Goal: Information Seeking & Learning: Learn about a topic

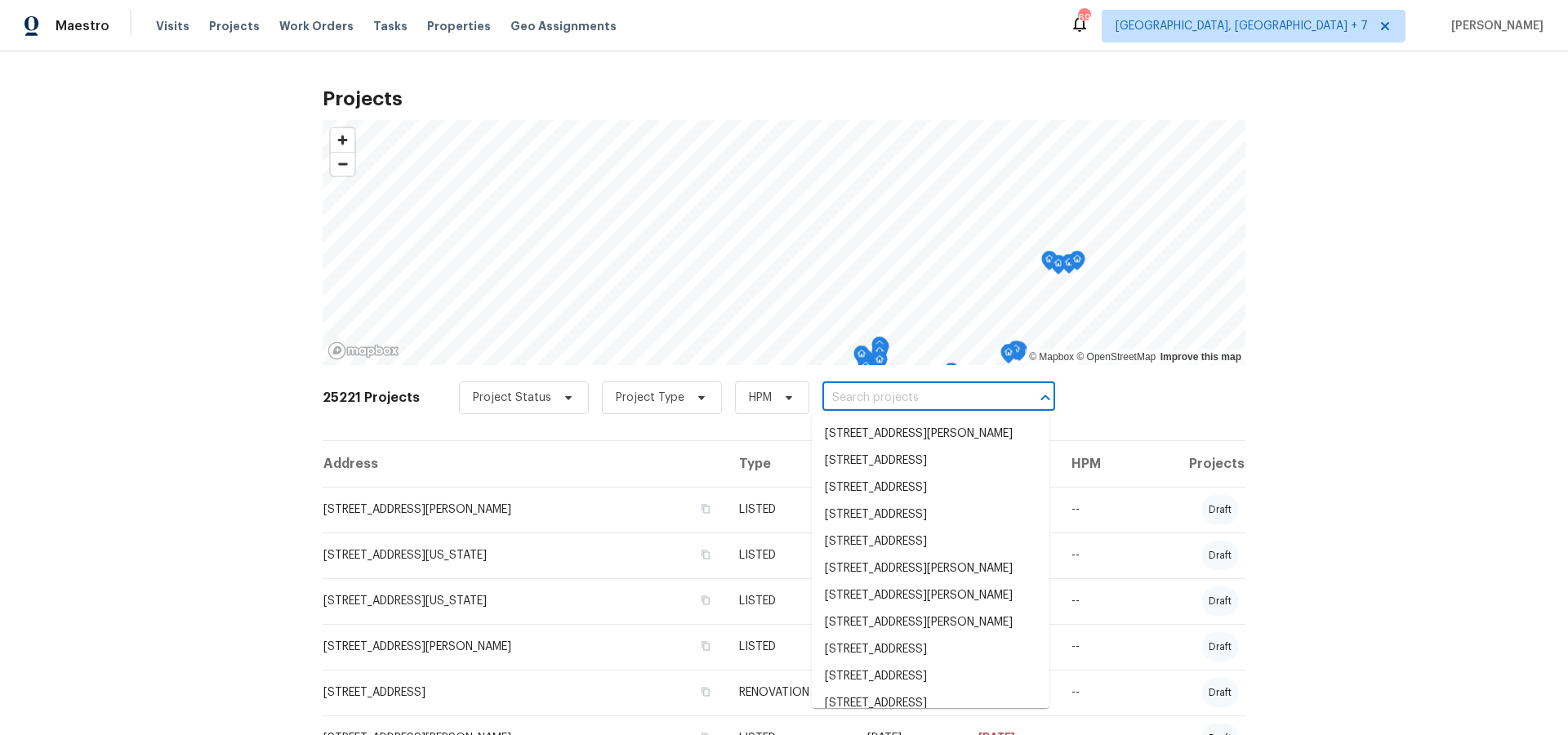
click at [968, 401] on input "text" at bounding box center [916, 398] width 187 height 25
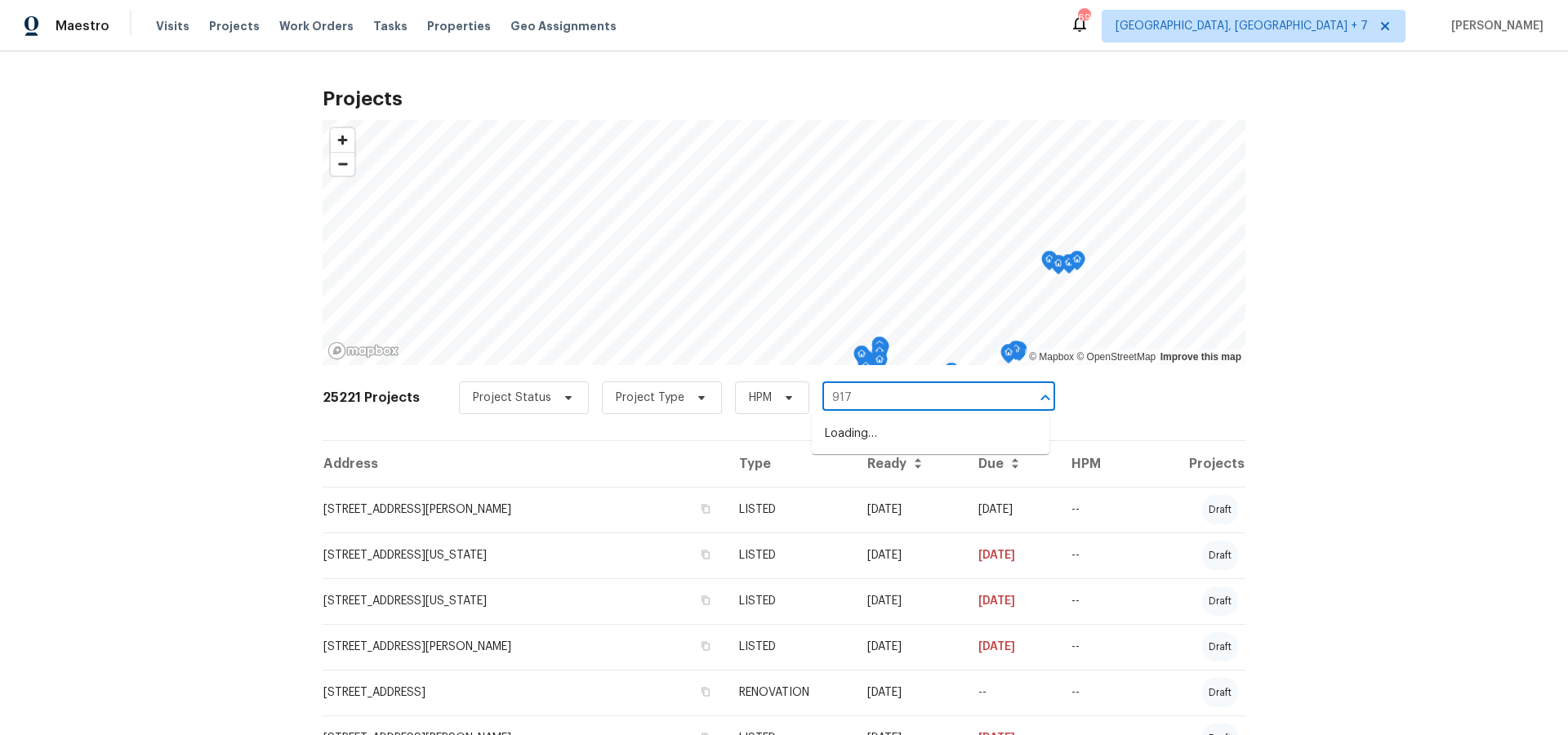
type input "9177"
click at [954, 430] on li "[STREET_ADDRESS][PERSON_NAME]" at bounding box center [930, 434] width 238 height 27
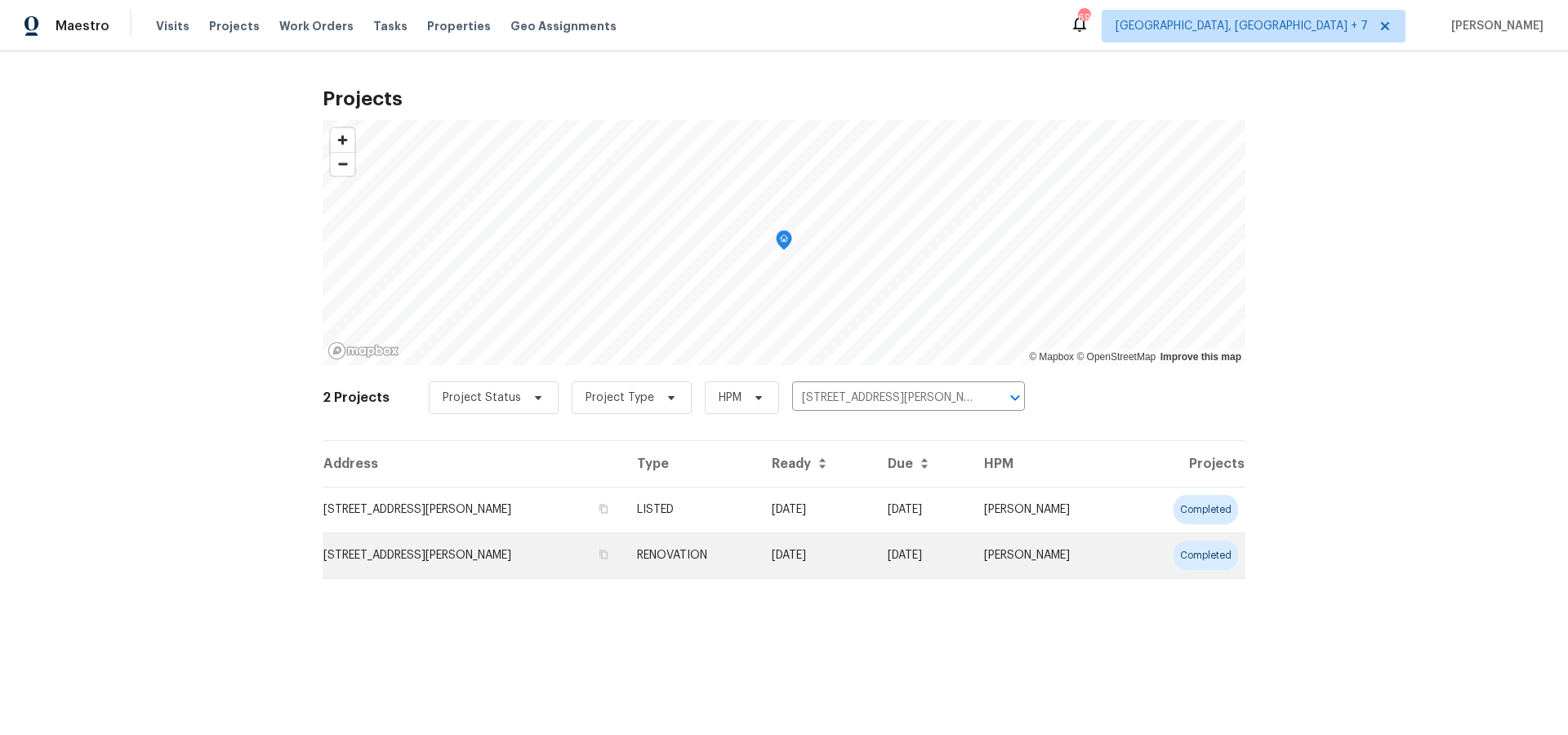
click at [465, 553] on td "[STREET_ADDRESS][PERSON_NAME]" at bounding box center [473, 555] width 301 height 45
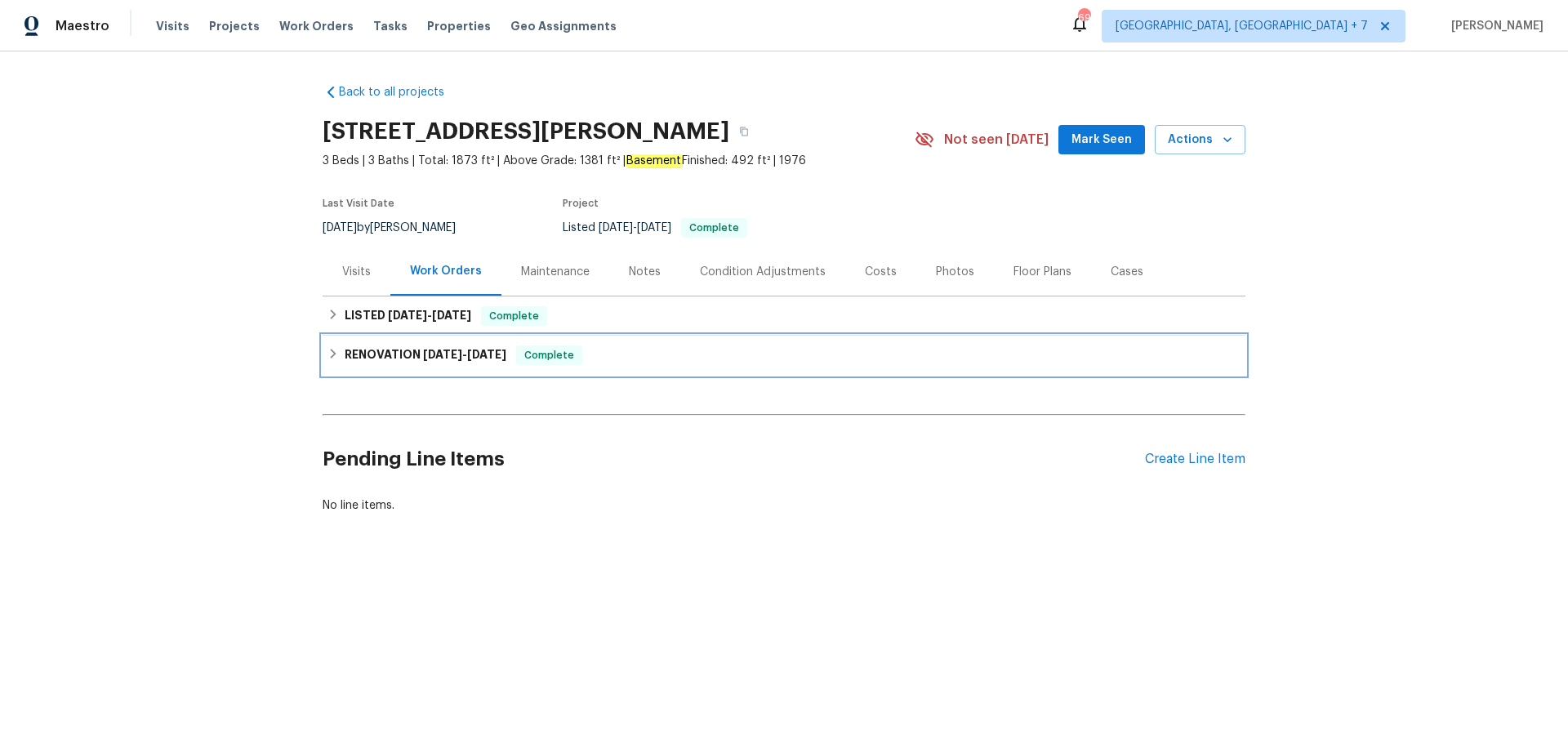
click at [374, 356] on h6 "RENOVATION [DATE] - [DATE]" at bounding box center [426, 355] width 162 height 19
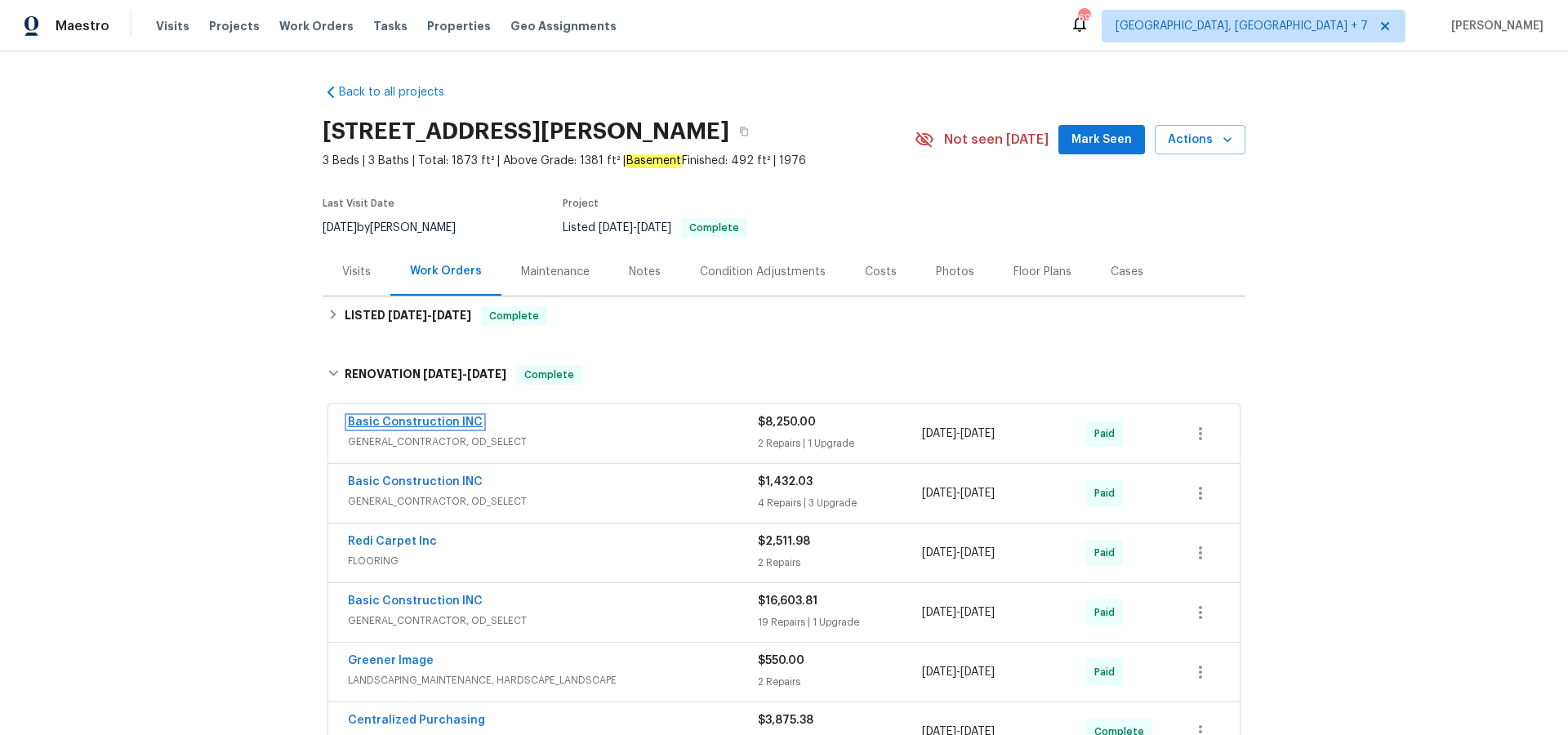
click at [459, 419] on link "Basic Construction INC" at bounding box center [416, 422] width 135 height 12
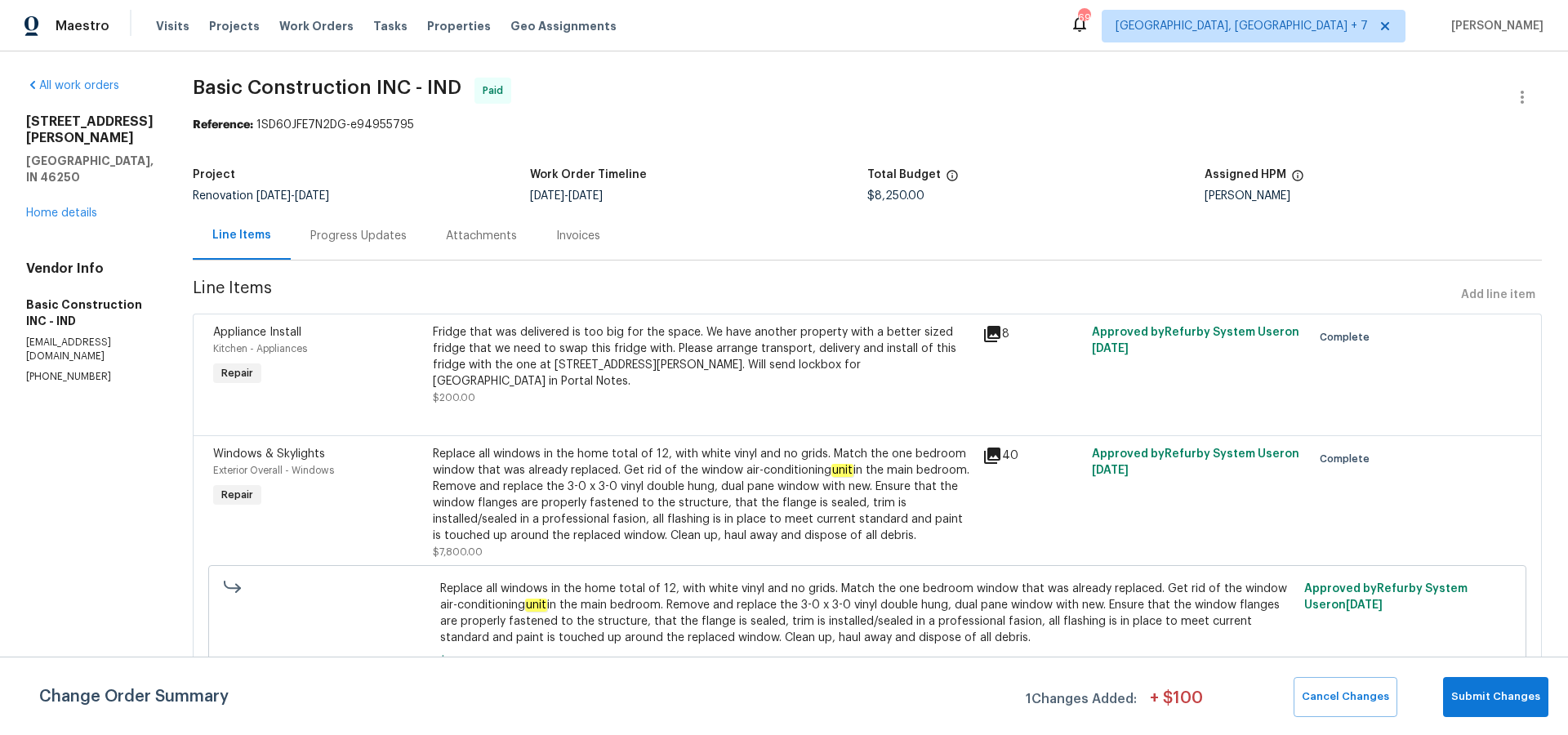
scroll to position [124, 0]
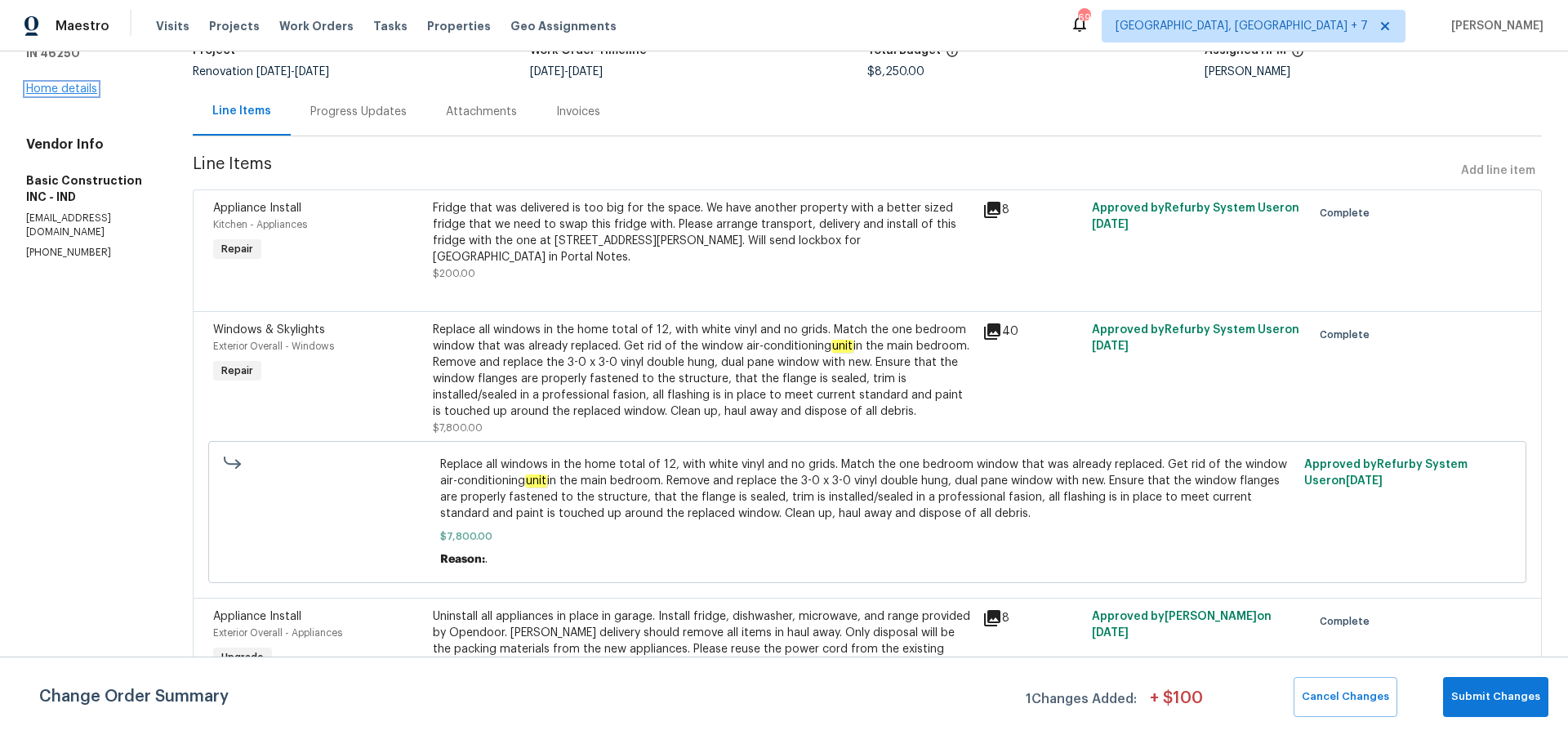
click at [42, 86] on link "Home details" at bounding box center [61, 89] width 71 height 12
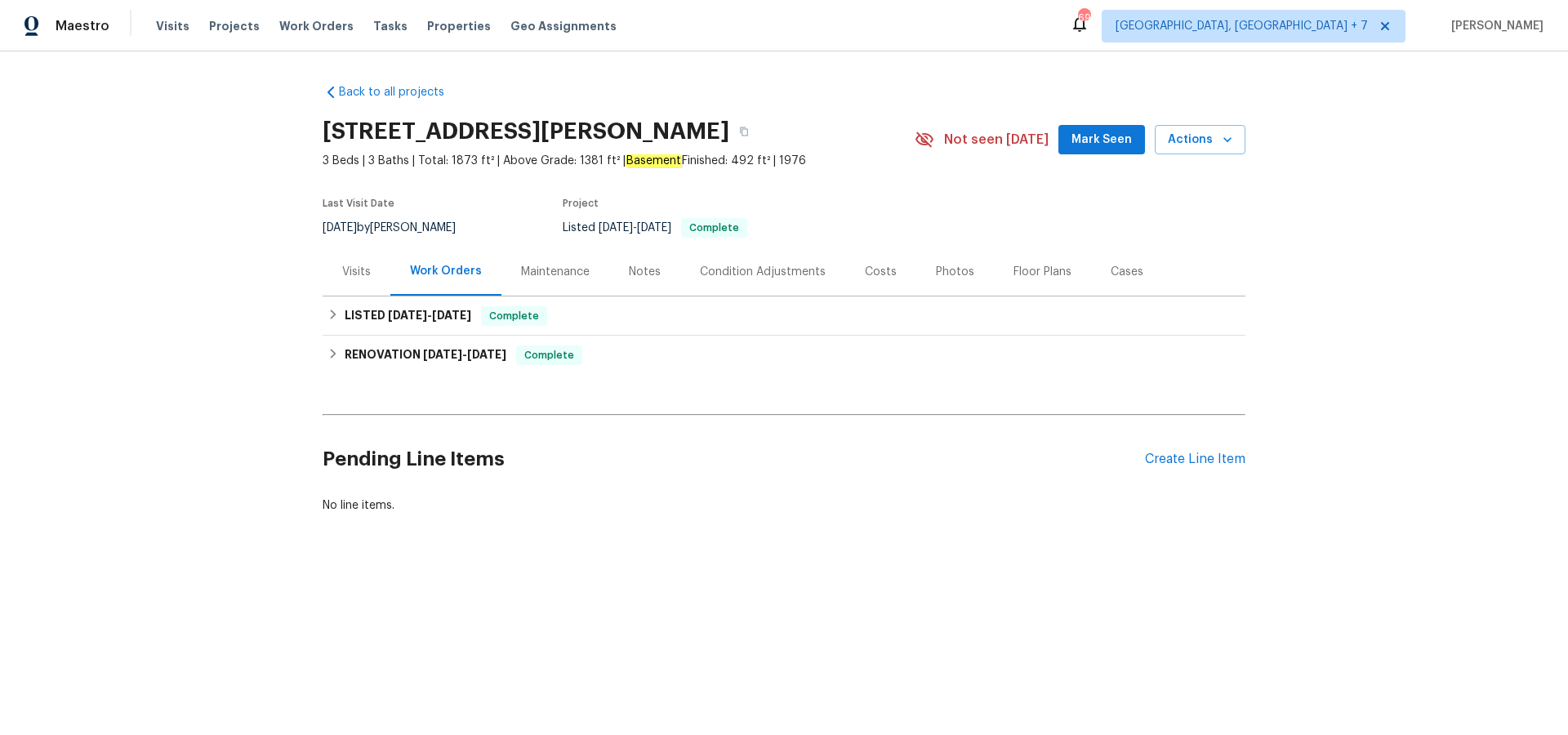
click at [361, 268] on div "Visits" at bounding box center [357, 271] width 29 height 16
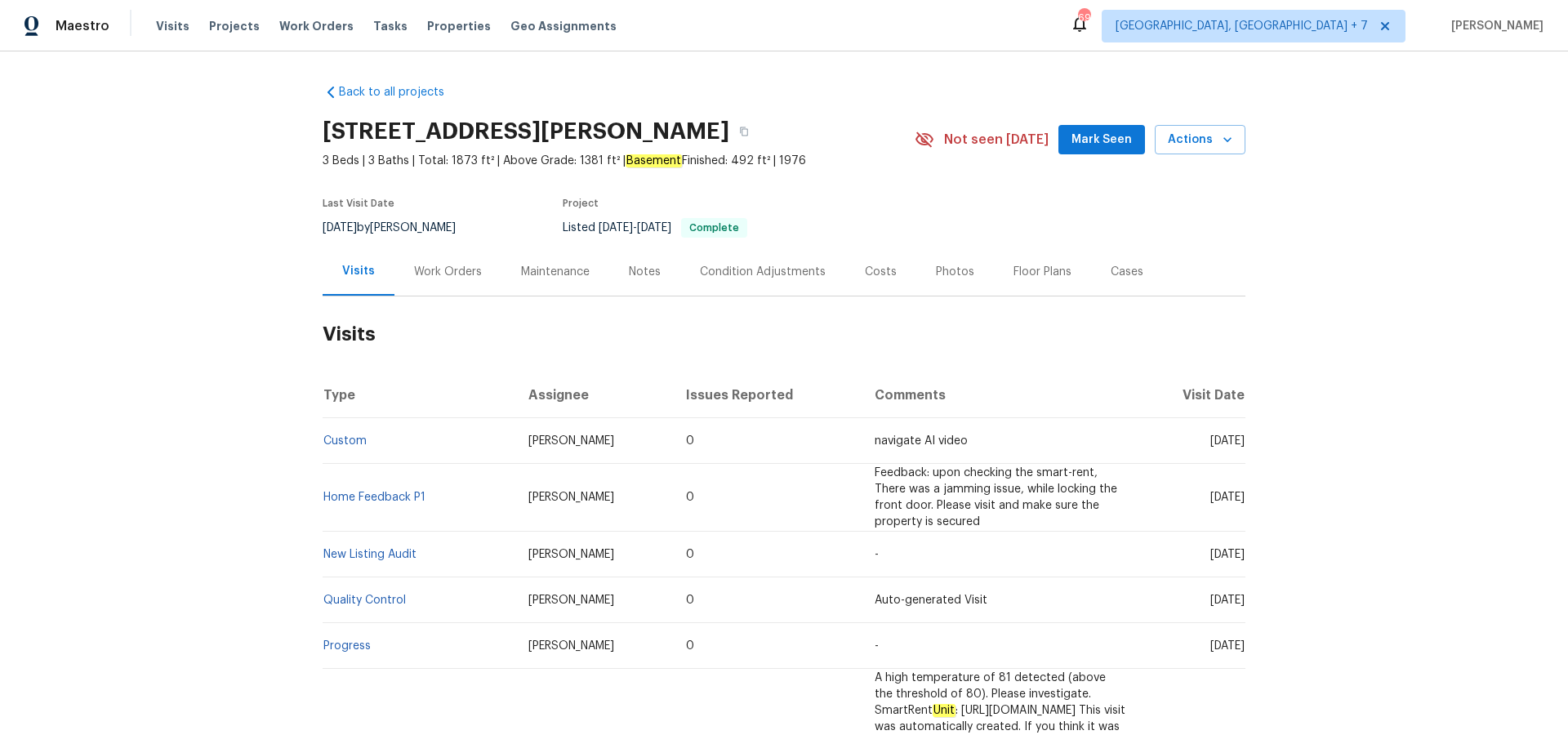
click at [460, 280] on div "Work Orders" at bounding box center [447, 271] width 107 height 48
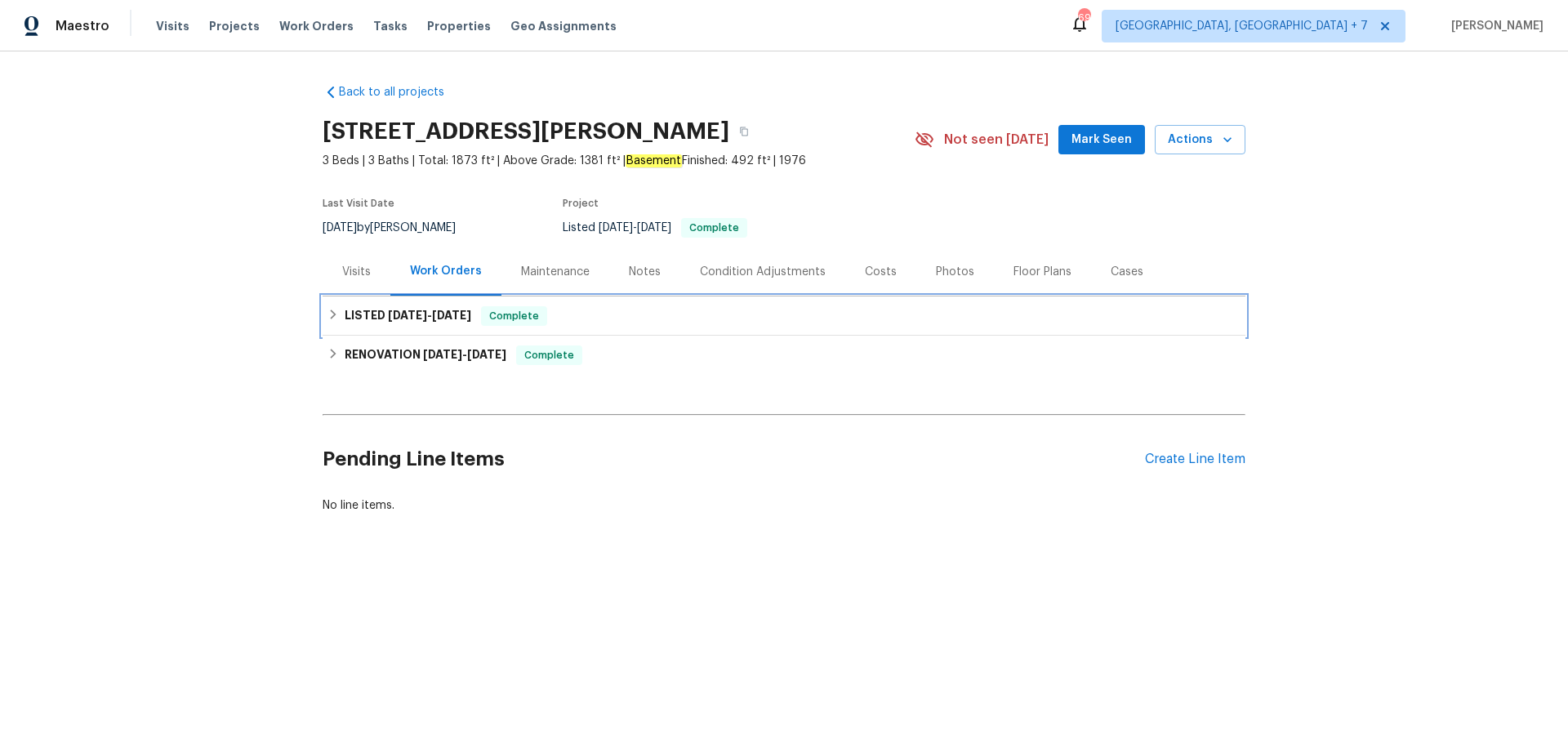
click at [371, 317] on h6 "LISTED [DATE] - [DATE]" at bounding box center [408, 315] width 127 height 19
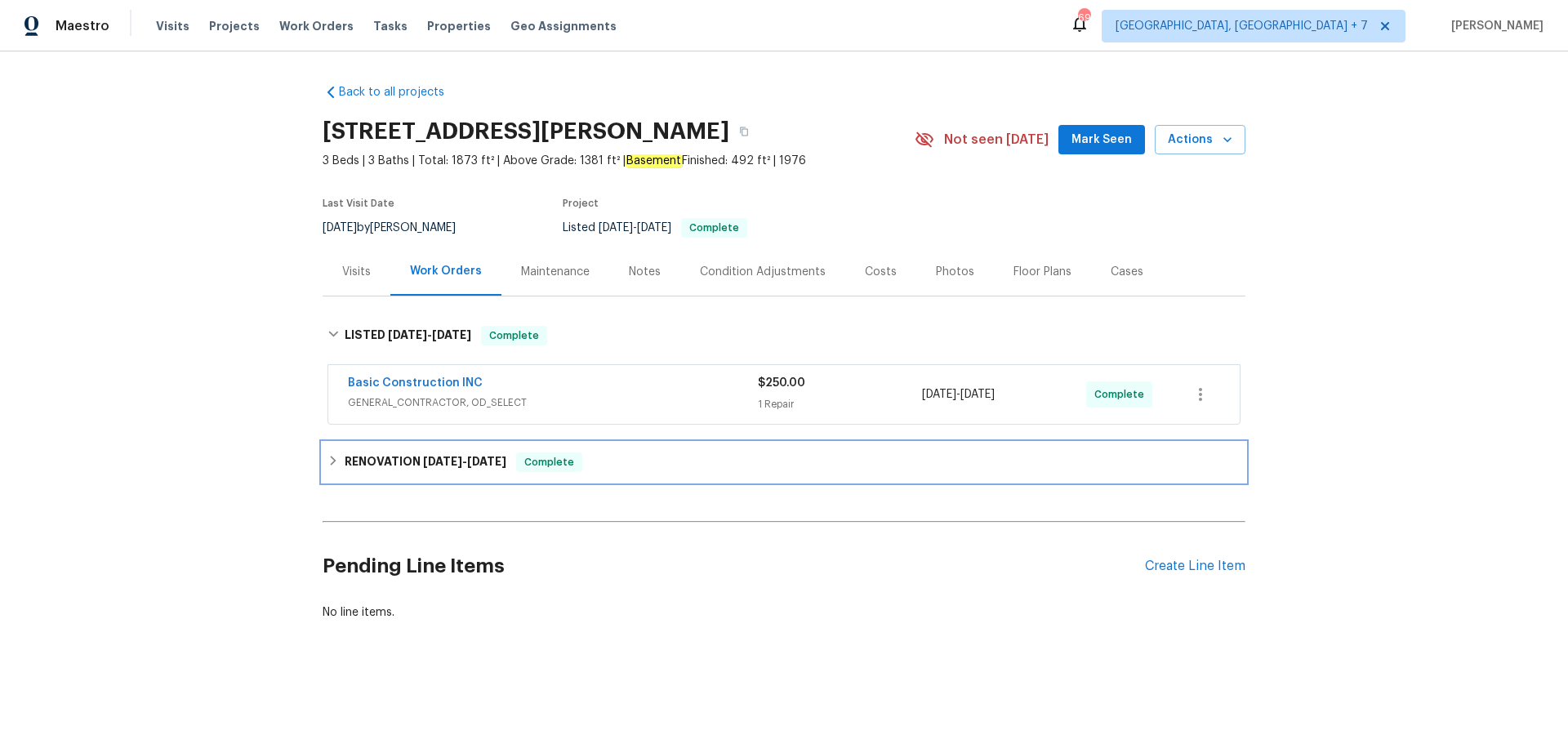
click at [396, 458] on h6 "RENOVATION [DATE] - [DATE]" at bounding box center [426, 461] width 162 height 19
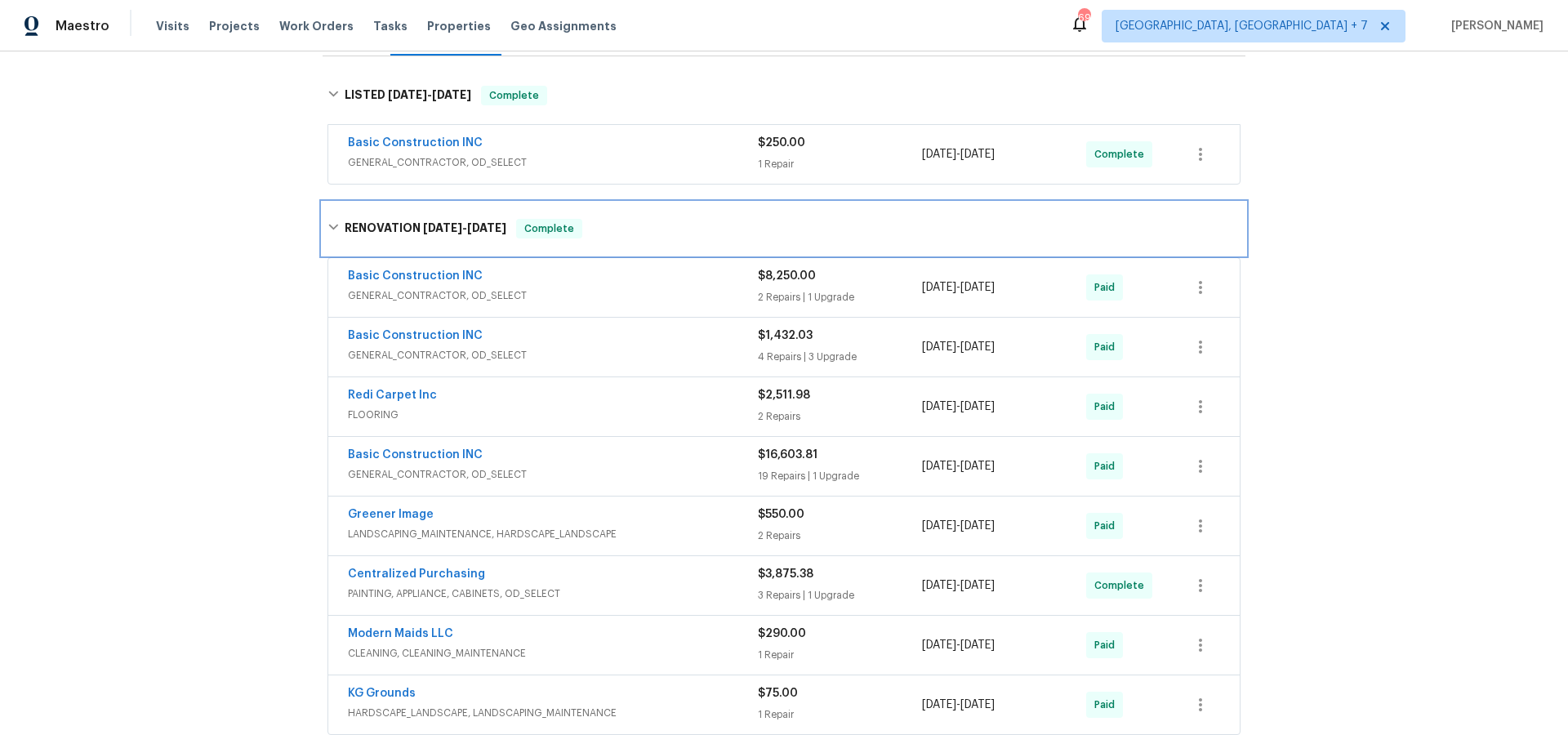
scroll to position [250, 0]
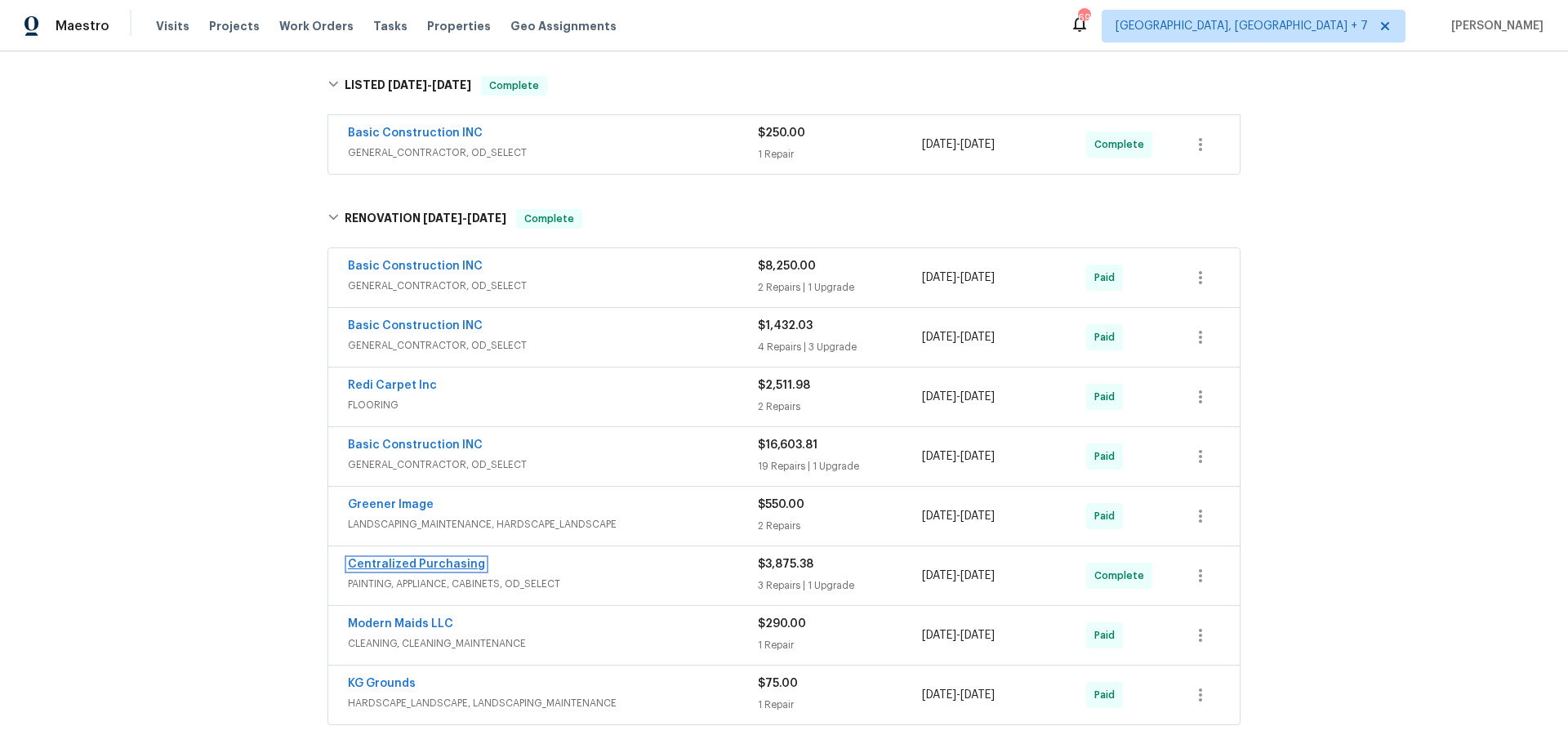
click at [417, 560] on link "Centralized Purchasing" at bounding box center [416, 565] width 137 height 12
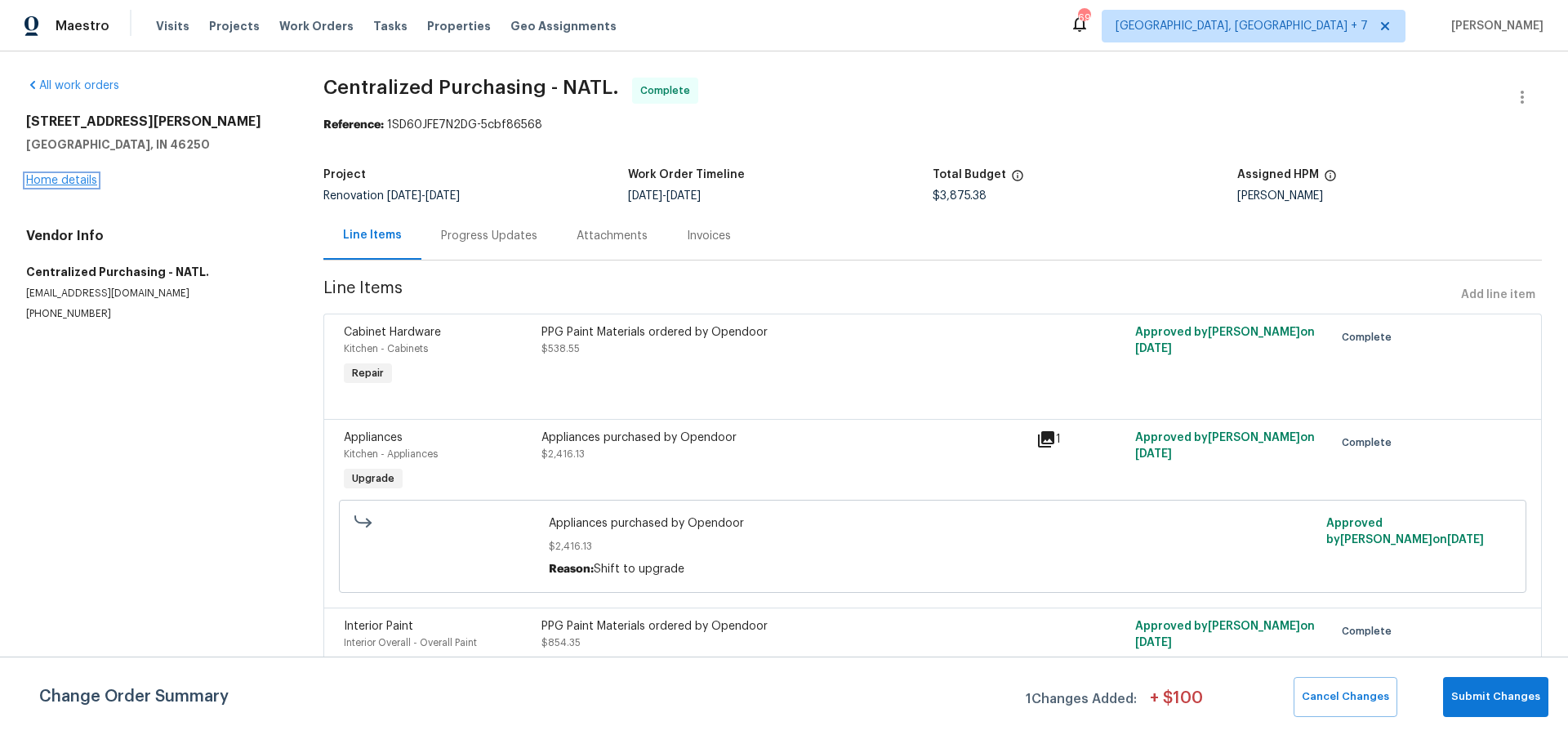
click at [90, 176] on link "Home details" at bounding box center [61, 180] width 71 height 12
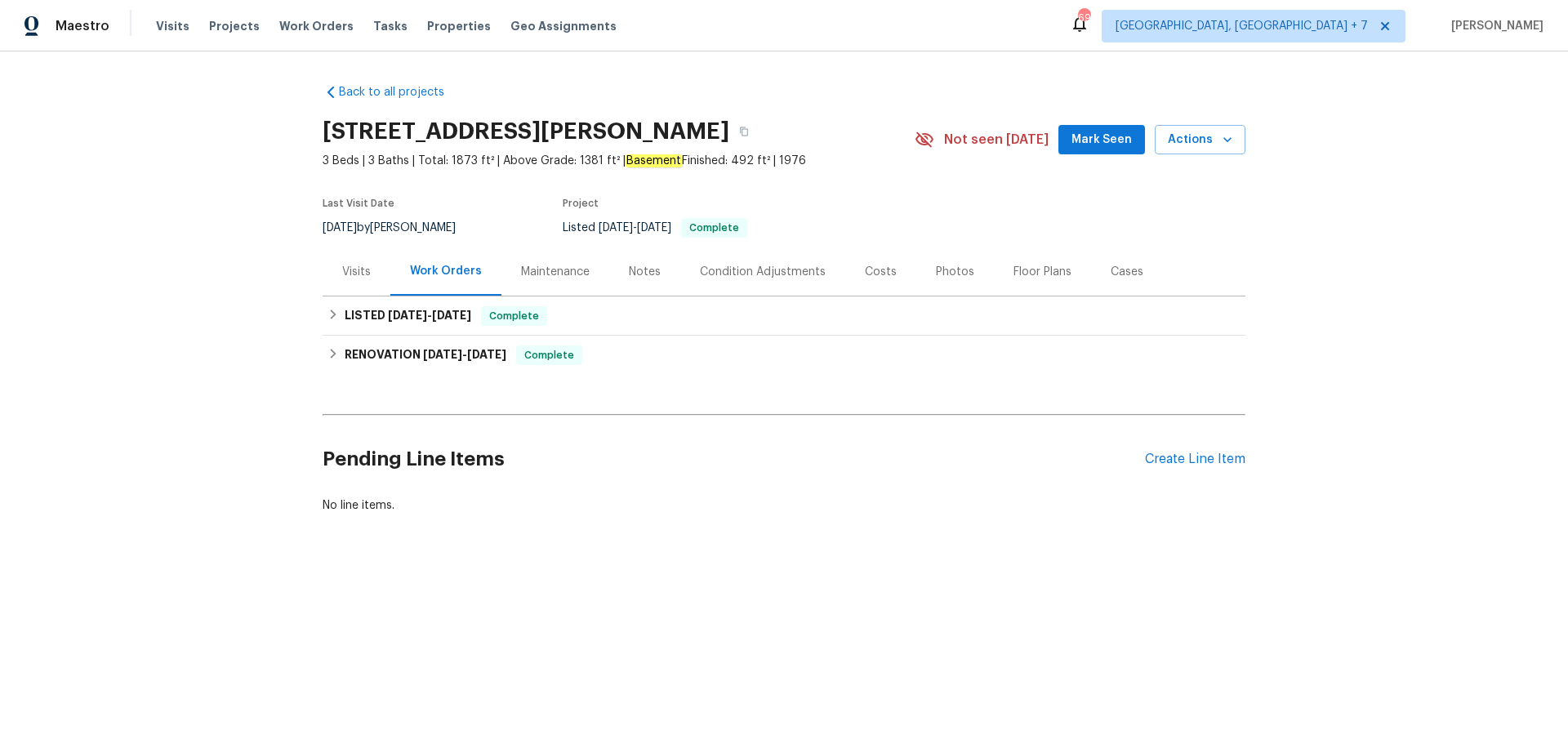
click at [371, 273] on div "Visits" at bounding box center [356, 271] width 68 height 48
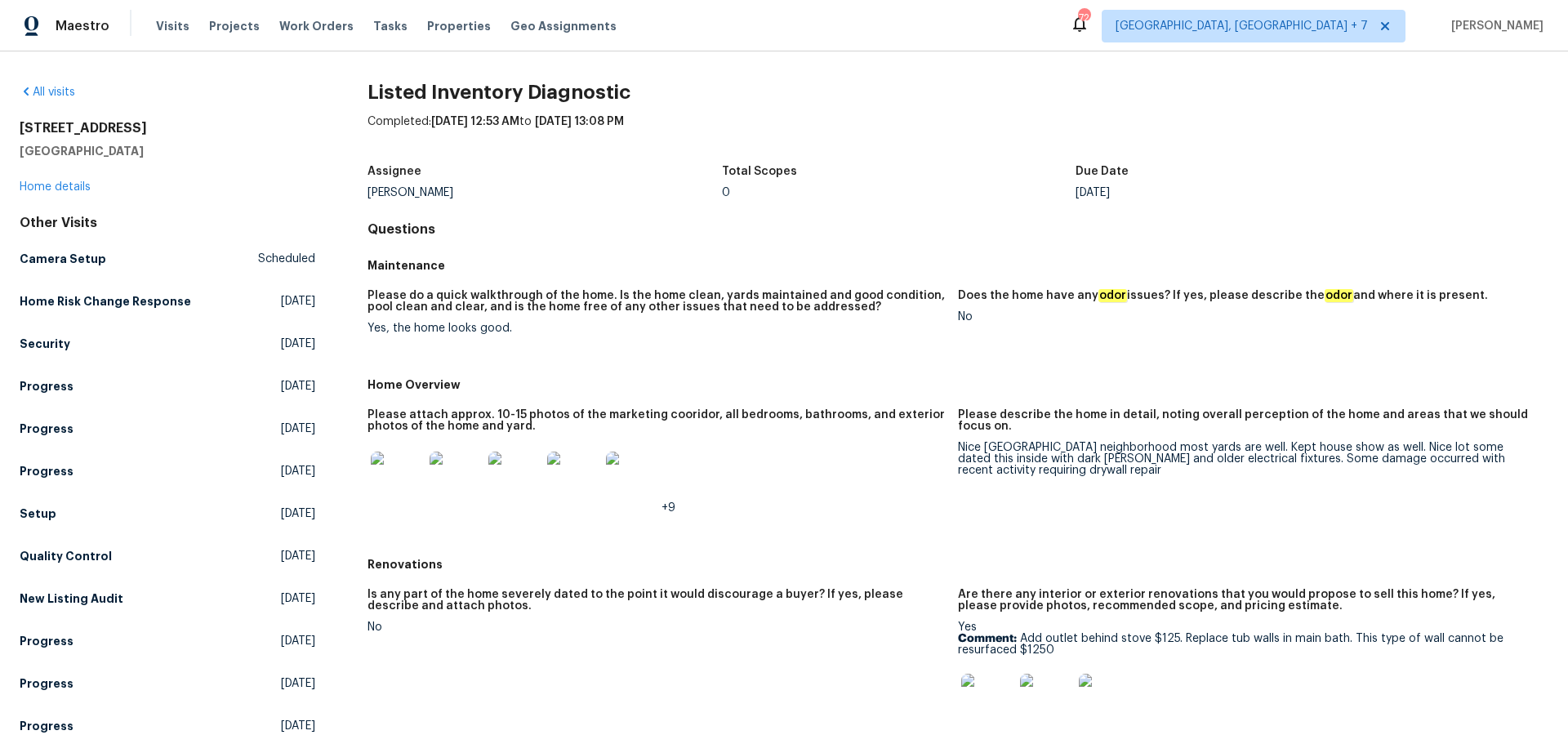
click at [400, 473] on img at bounding box center [397, 477] width 52 height 52
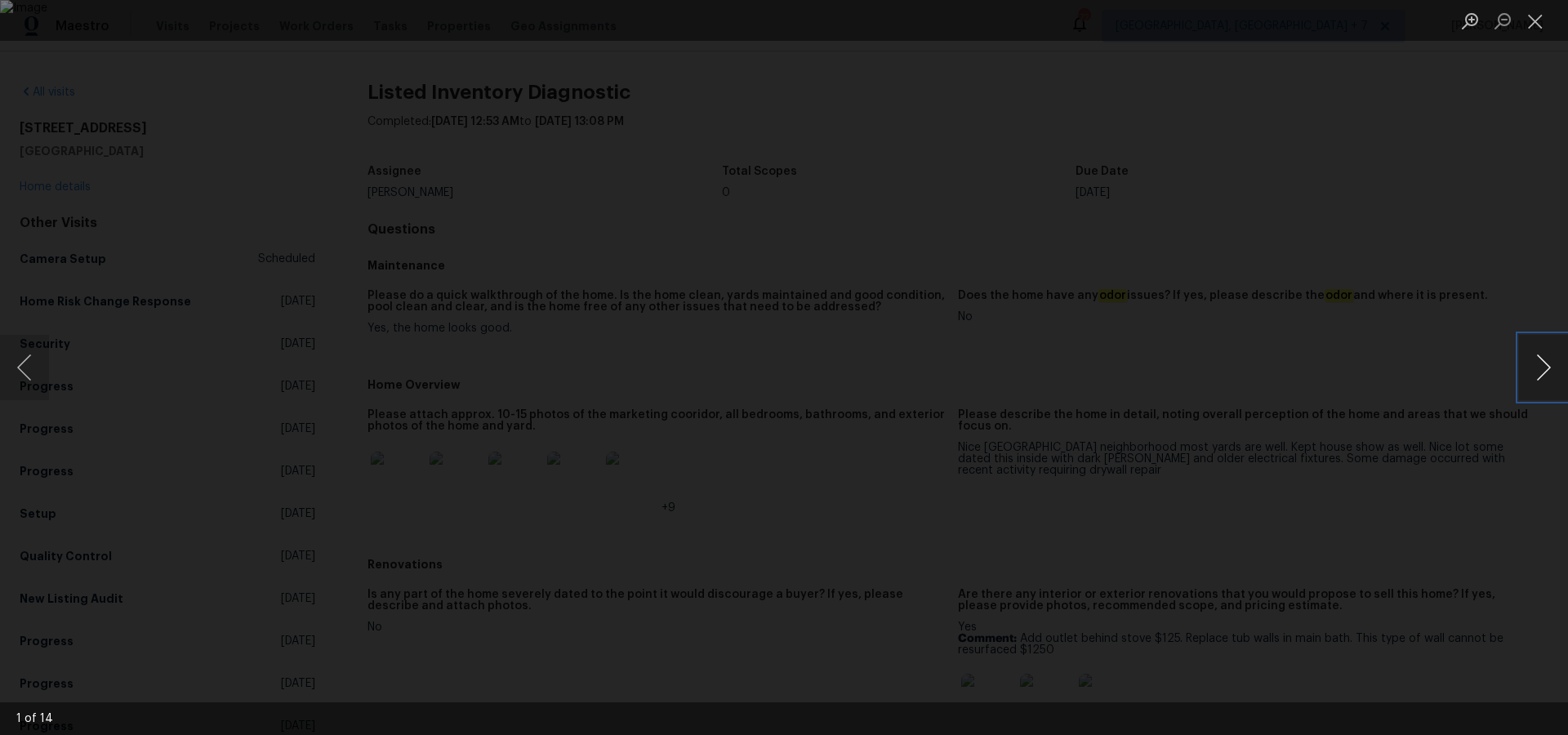
click at [1540, 368] on button "Next image" at bounding box center [1544, 368] width 49 height 65
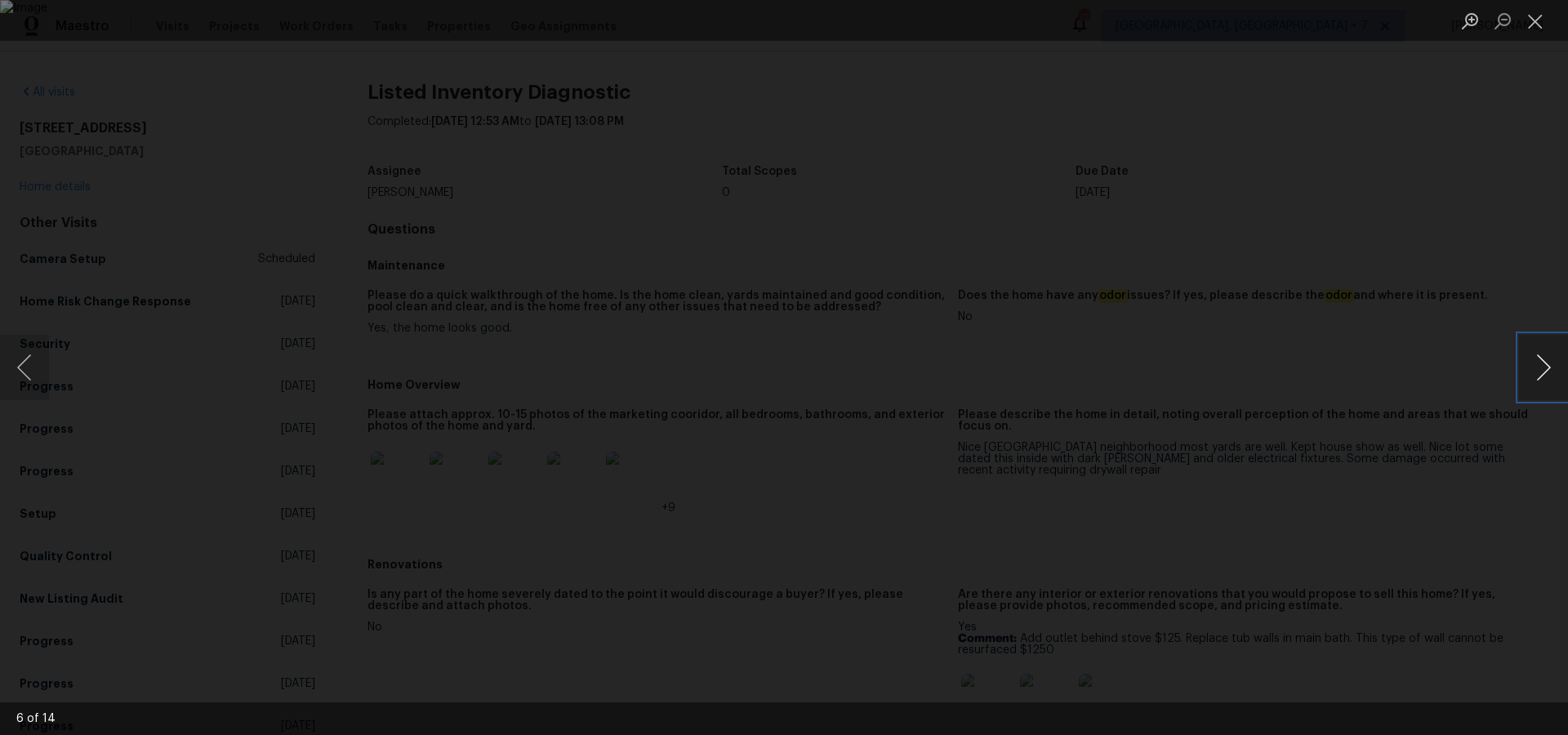
click at [1540, 368] on button "Next image" at bounding box center [1544, 368] width 49 height 65
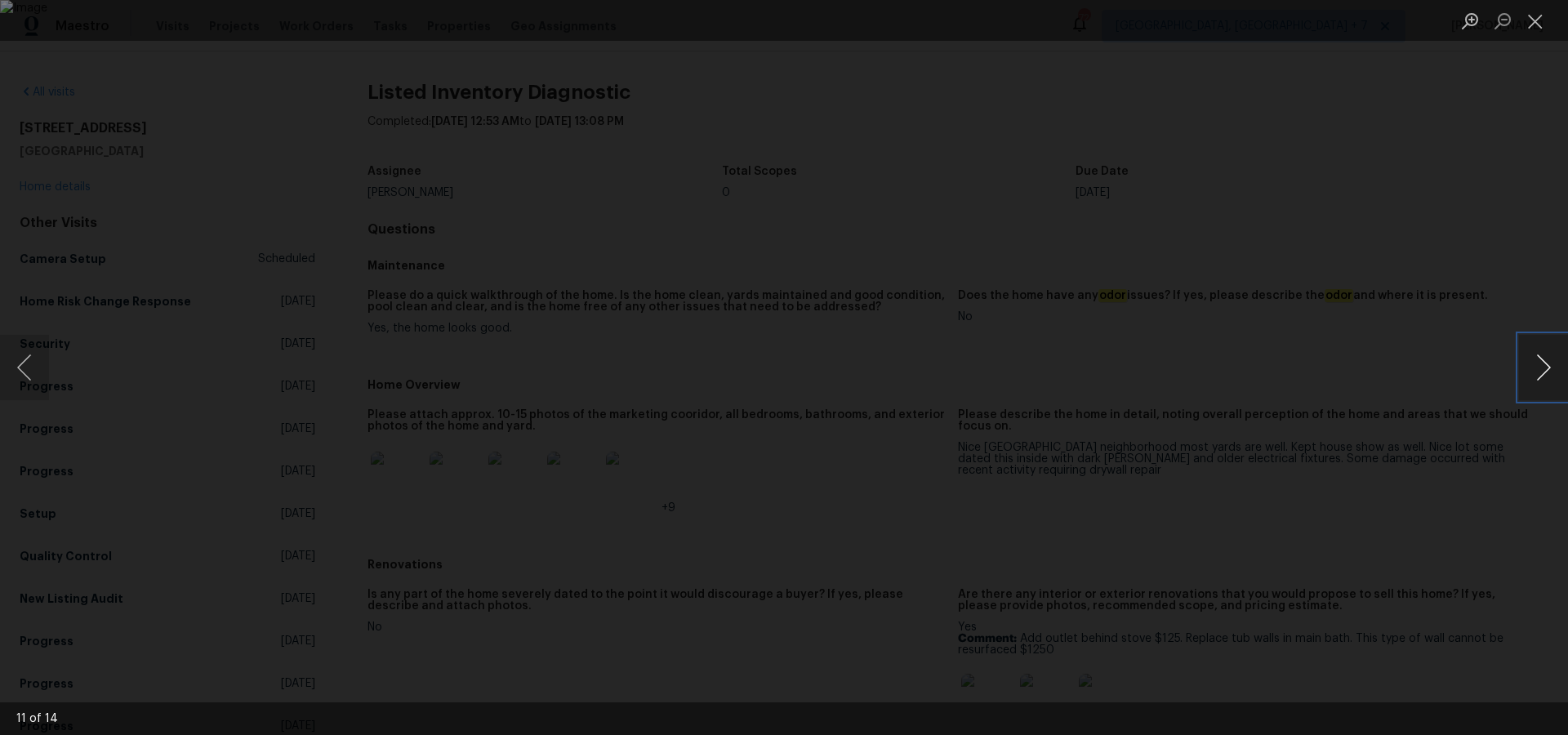
click at [1540, 368] on button "Next image" at bounding box center [1544, 368] width 49 height 65
click at [1539, 21] on button "Close lightbox" at bounding box center [1535, 21] width 33 height 29
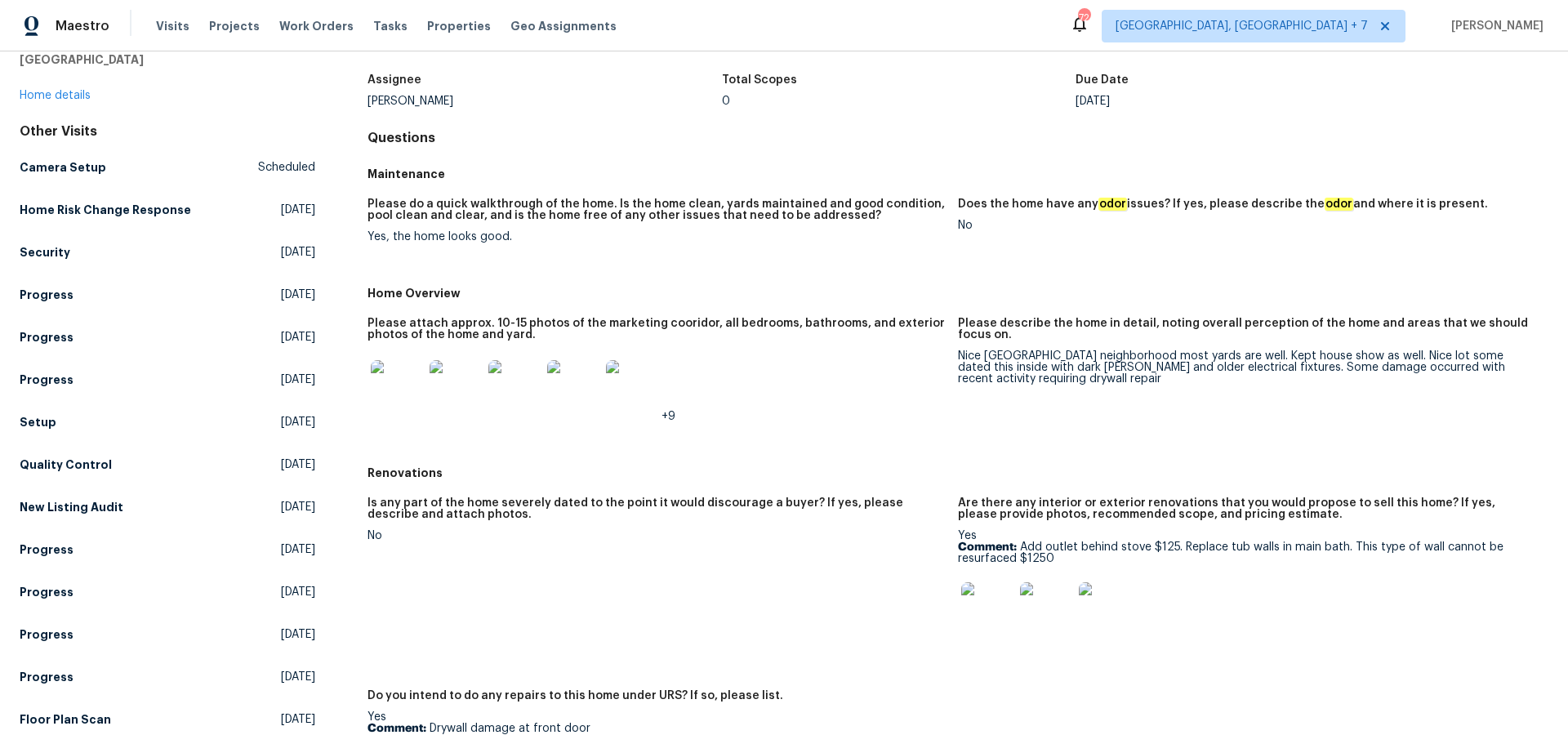
scroll to position [135, 0]
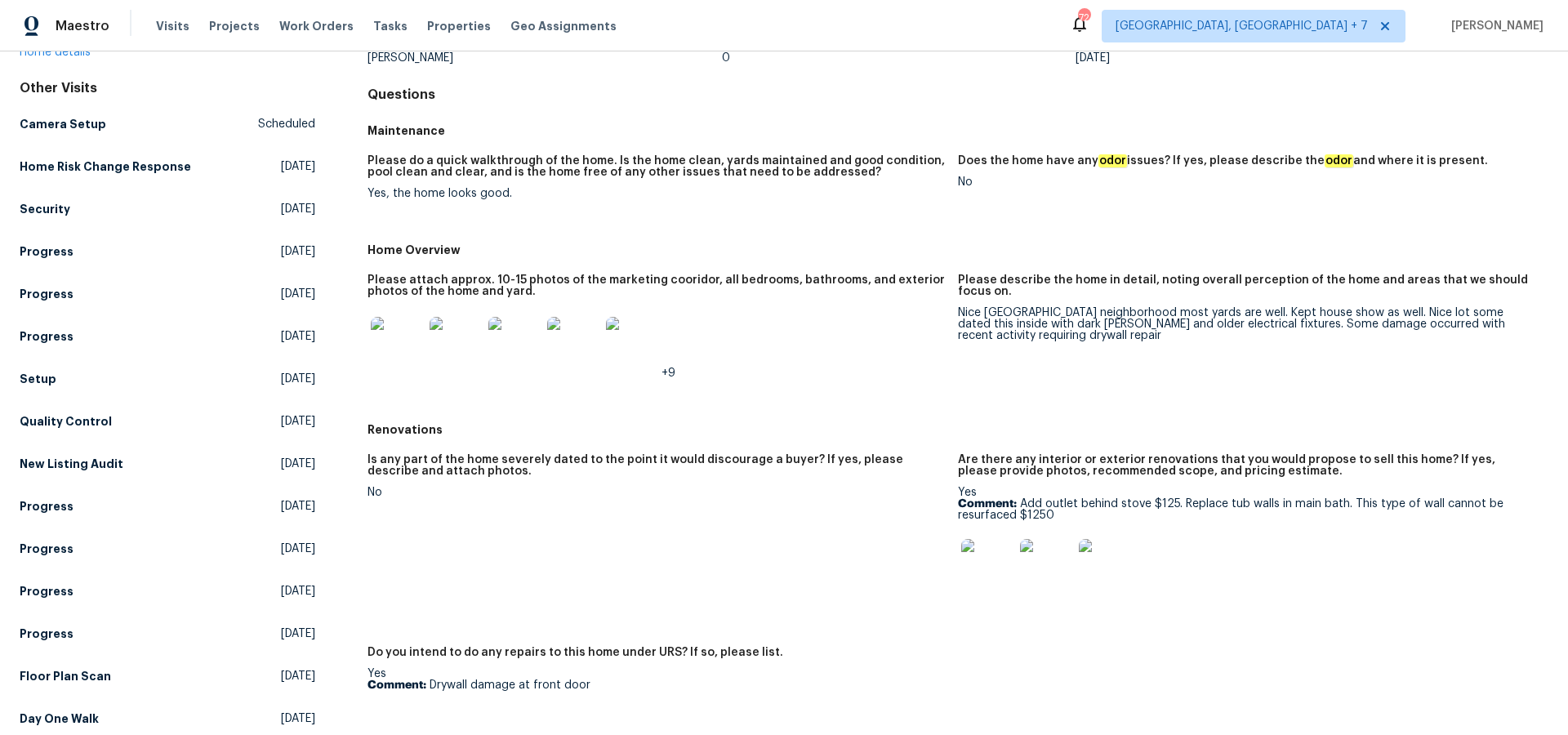
click at [980, 572] on img at bounding box center [987, 565] width 52 height 52
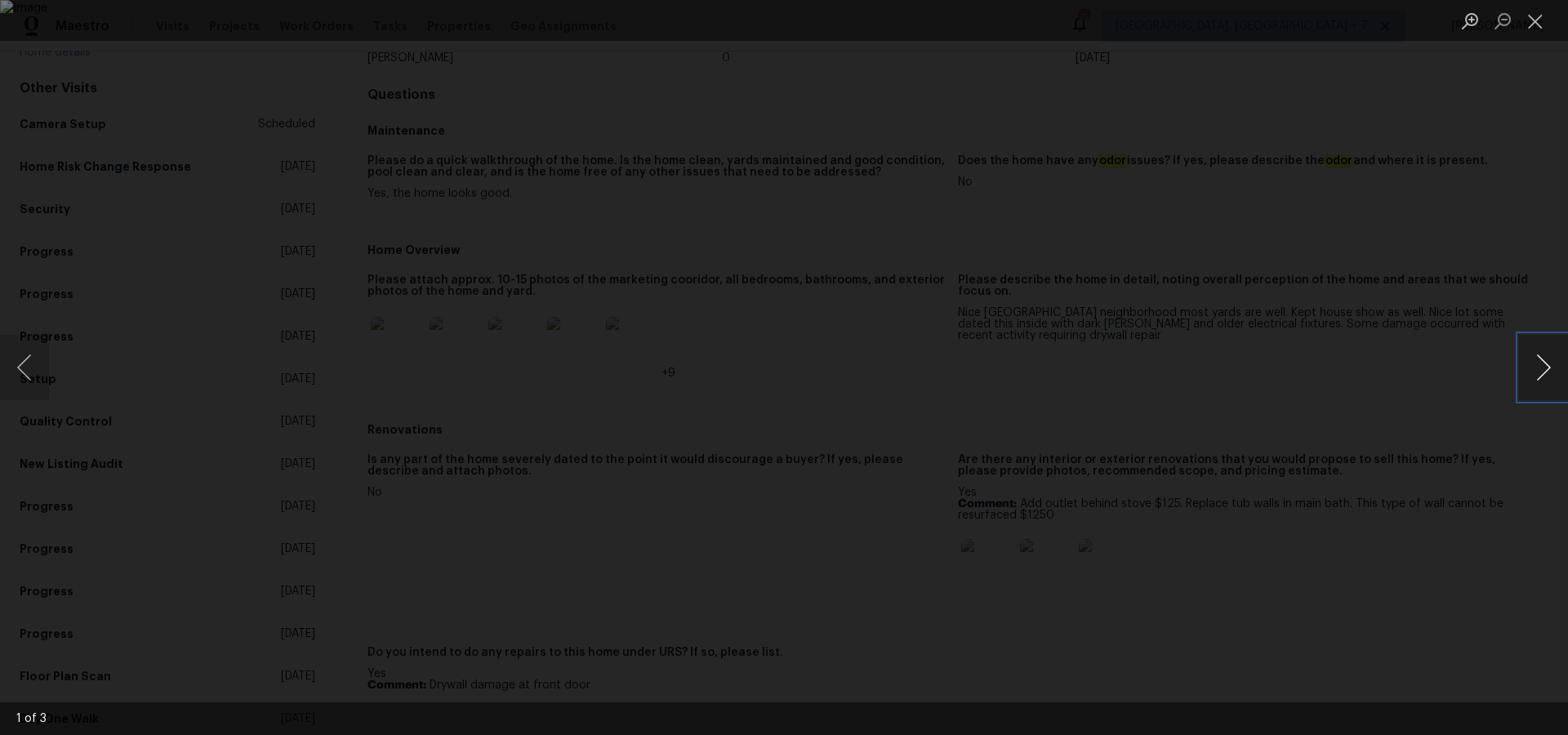
click at [1546, 357] on button "Next image" at bounding box center [1544, 368] width 49 height 65
click at [1546, 358] on button "Next image" at bounding box center [1544, 368] width 49 height 65
click at [1534, 14] on button "Close lightbox" at bounding box center [1535, 21] width 33 height 29
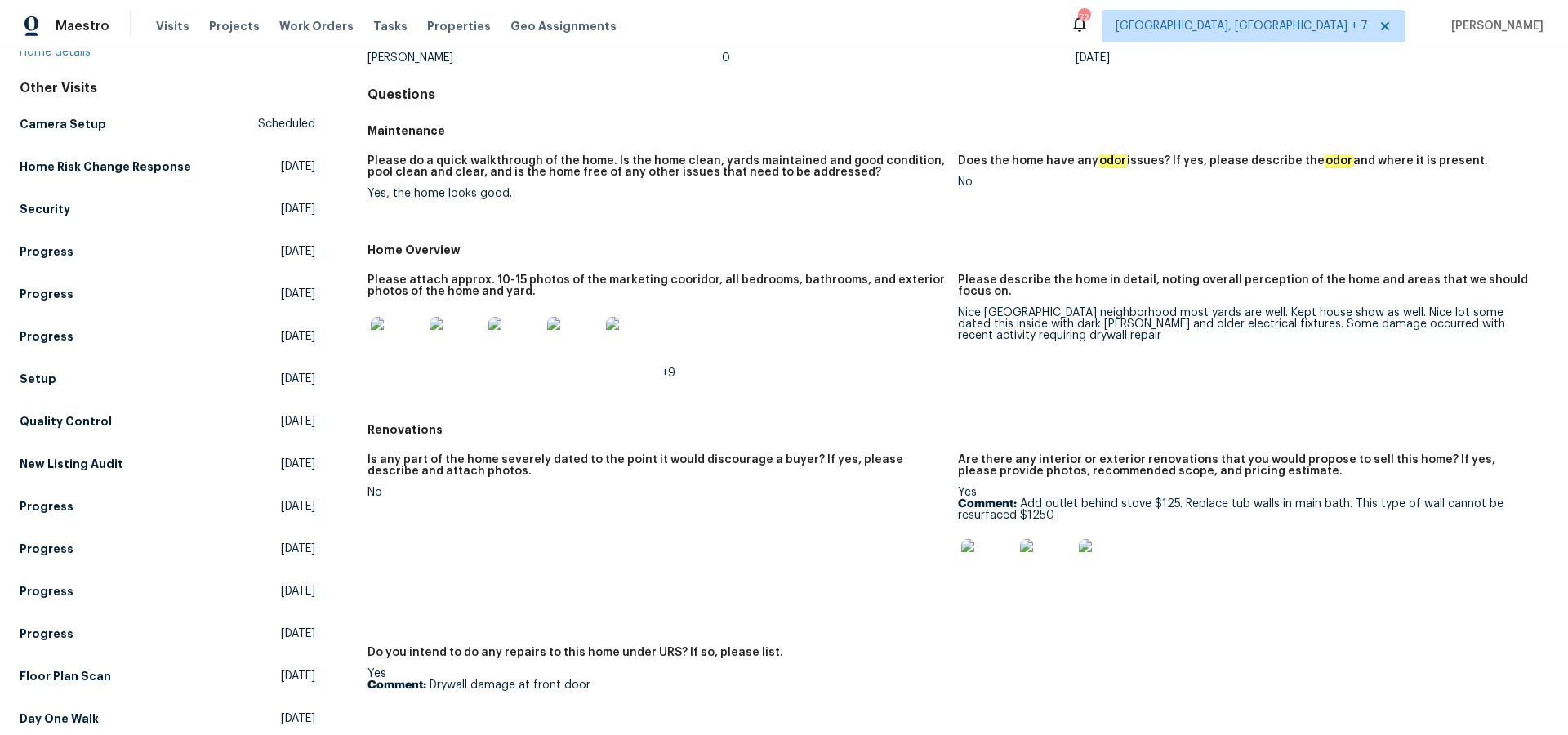
click at [395, 350] on img at bounding box center [397, 343] width 52 height 52
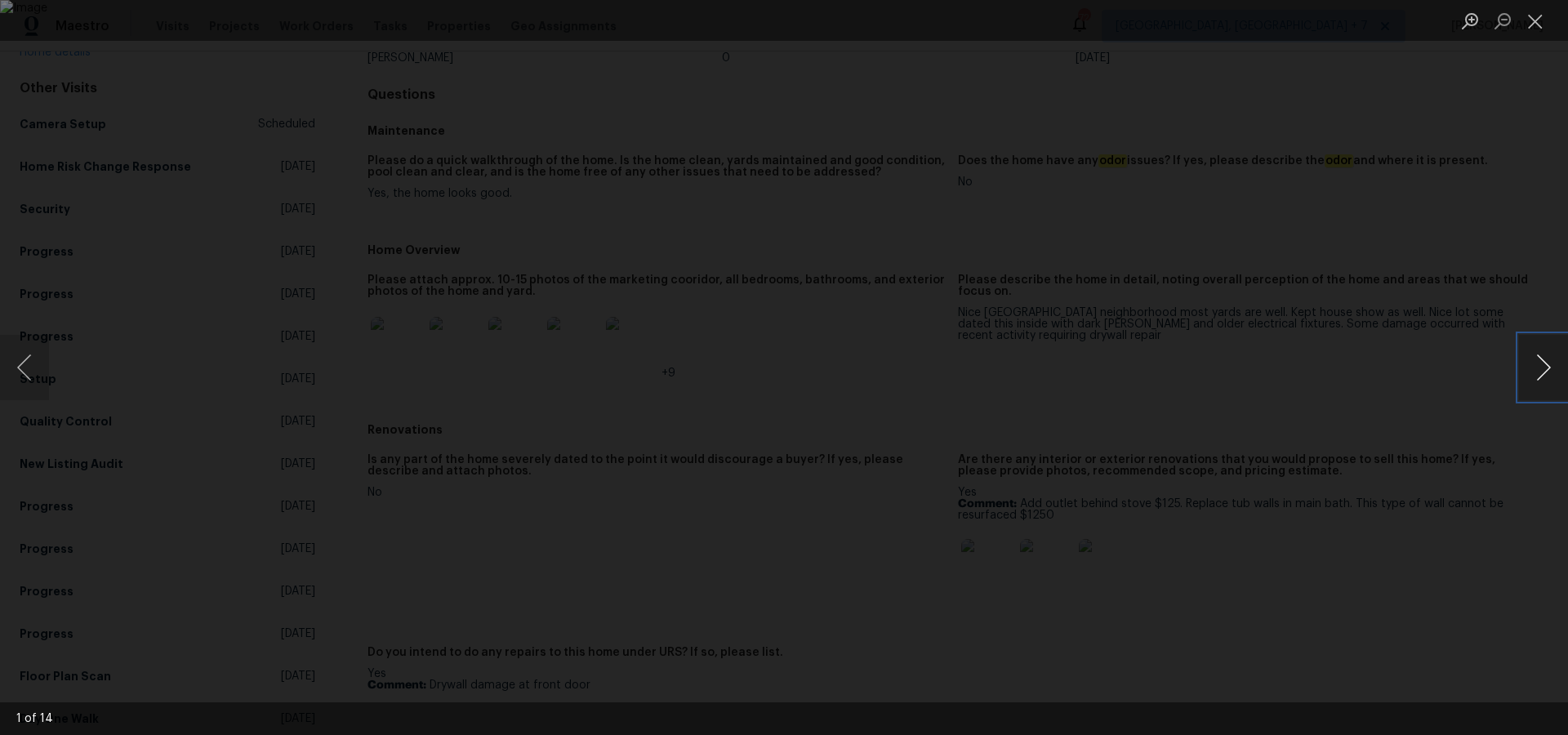
click at [1541, 368] on button "Next image" at bounding box center [1544, 368] width 49 height 65
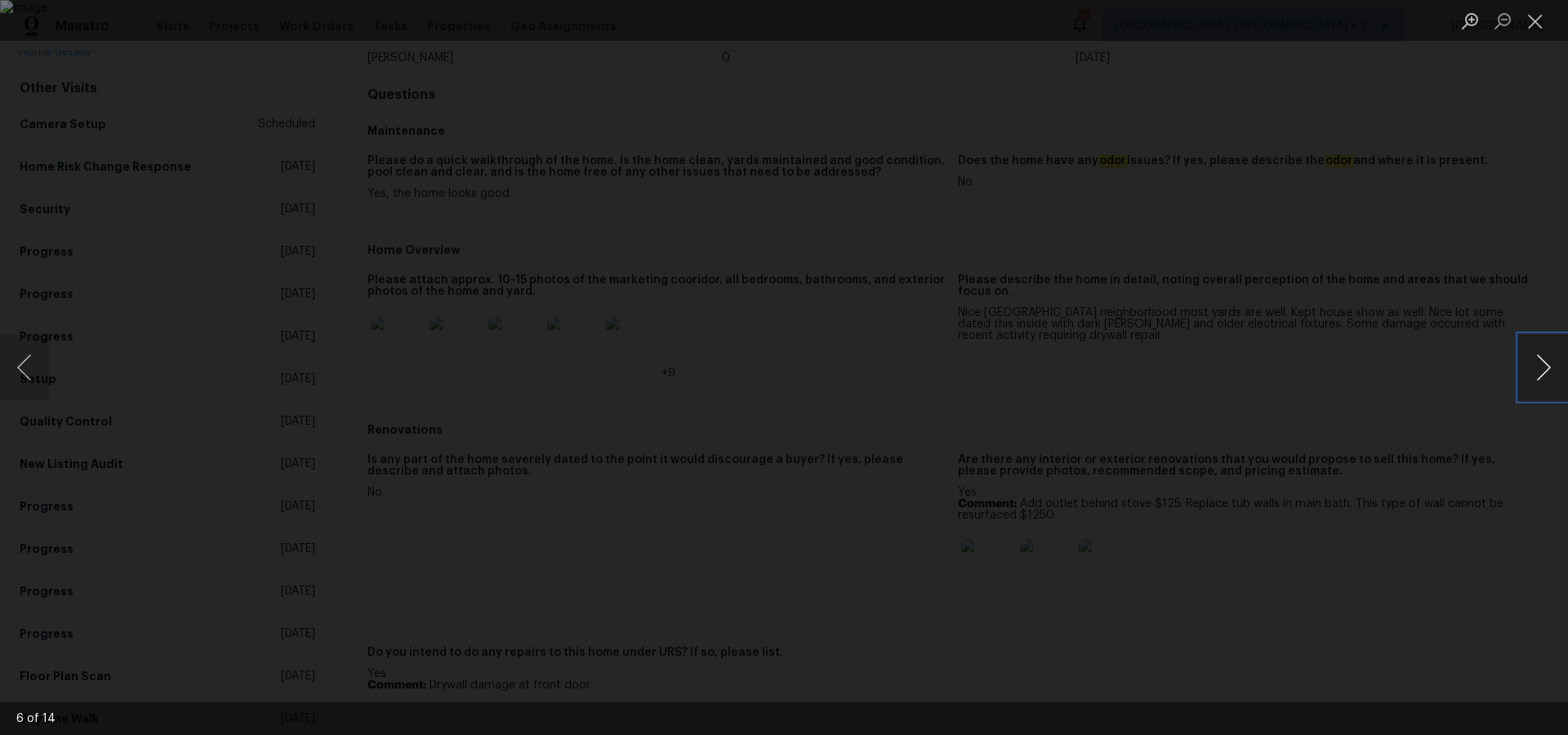
click at [1541, 368] on button "Next image" at bounding box center [1544, 368] width 49 height 65
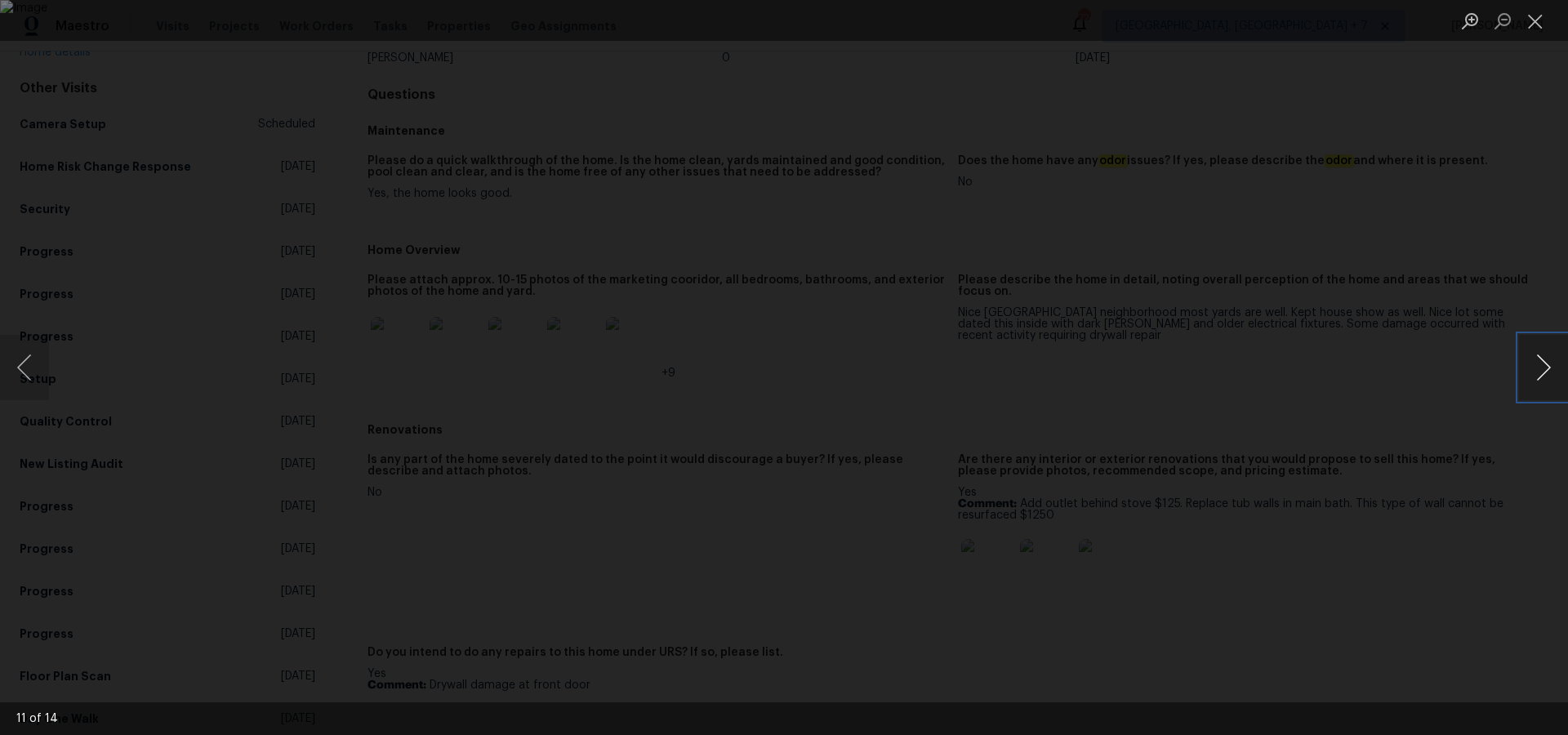
click at [1541, 368] on button "Next image" at bounding box center [1544, 368] width 49 height 65
click at [1540, 17] on button "Close lightbox" at bounding box center [1535, 21] width 33 height 29
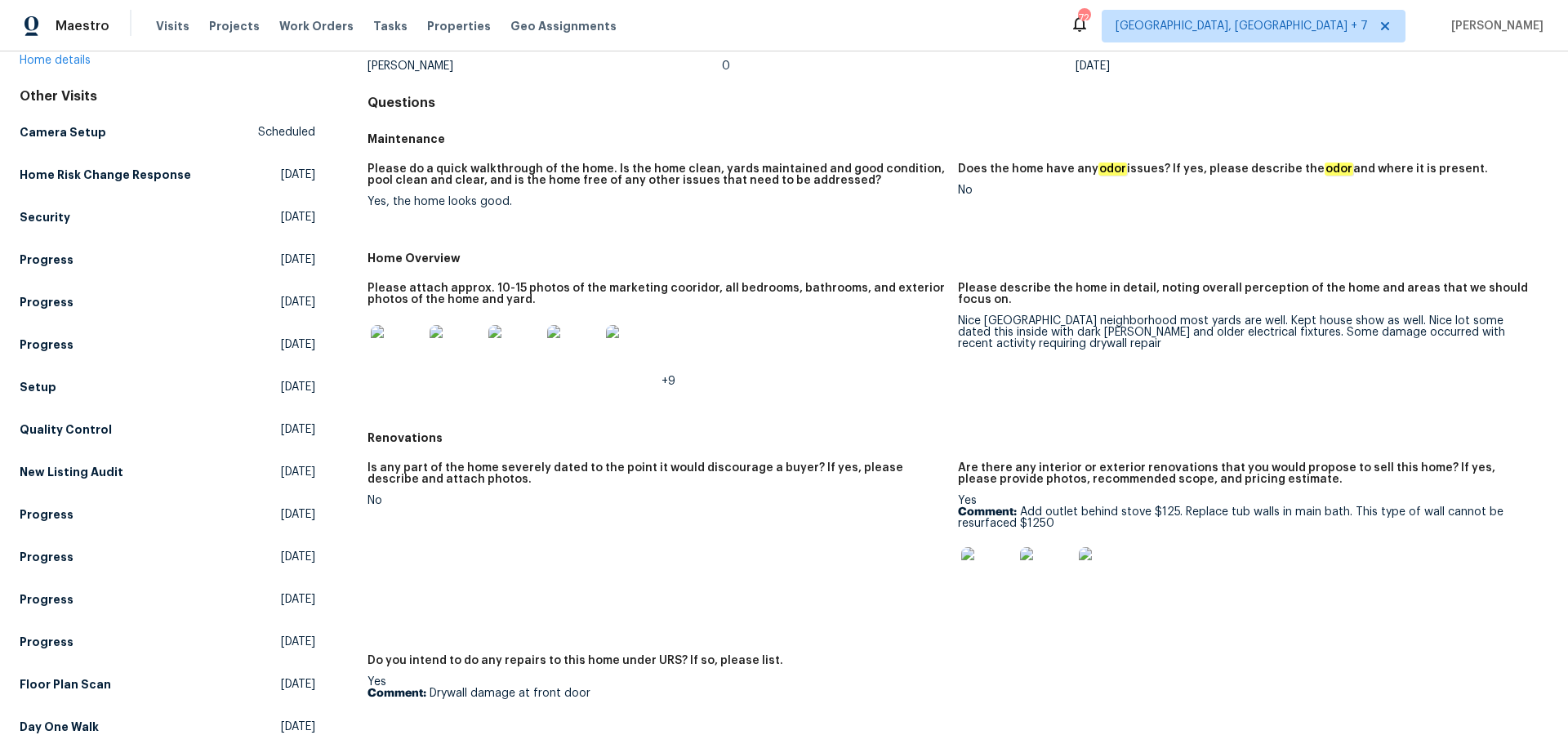
scroll to position [140, 0]
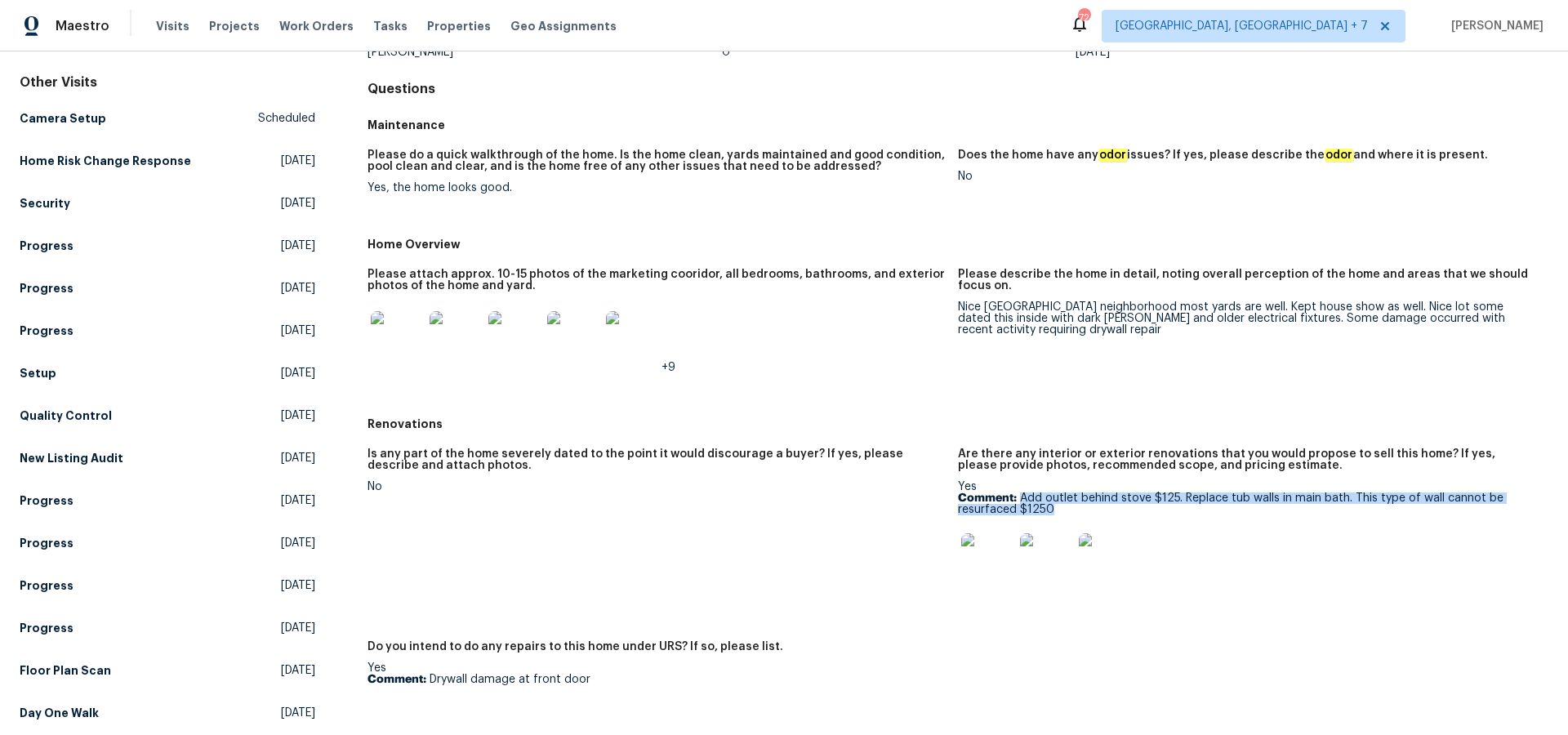
drag, startPoint x: 1023, startPoint y: 497, endPoint x: 1069, endPoint y: 508, distance: 47.3
click at [1069, 508] on p "Comment: Add outlet behind stove $125. Replace tub walls in main bath. This typ…" at bounding box center [1247, 503] width 578 height 23
copy p "Add outlet behind stove $125. Replace tub walls in main bath. This type of wall…"
drag, startPoint x: 431, startPoint y: 680, endPoint x: 586, endPoint y: 684, distance: 155.1
click at [586, 684] on p "Comment: Drywall damage at front door" at bounding box center [656, 680] width 578 height 12
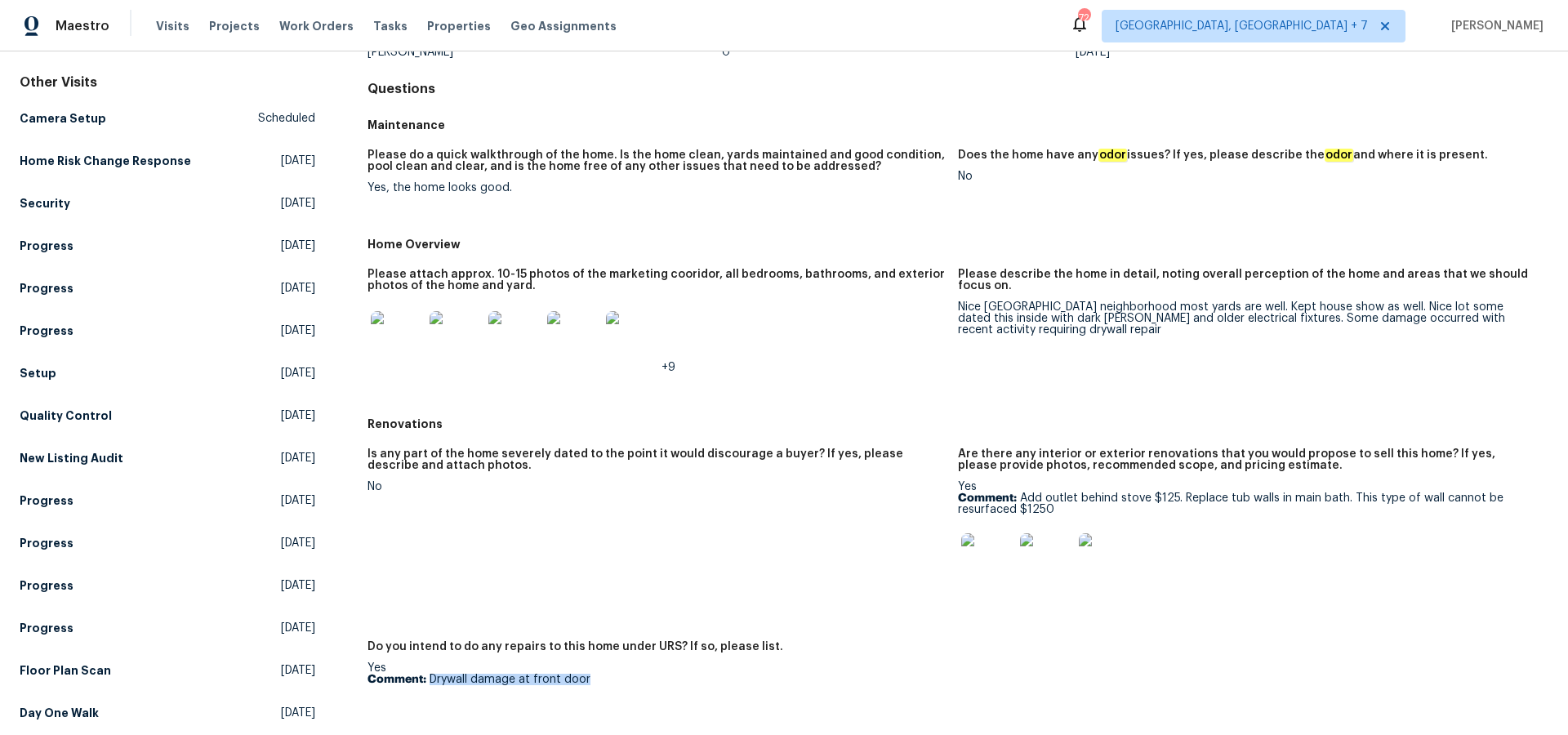
copy p "Drywall damage at front door"
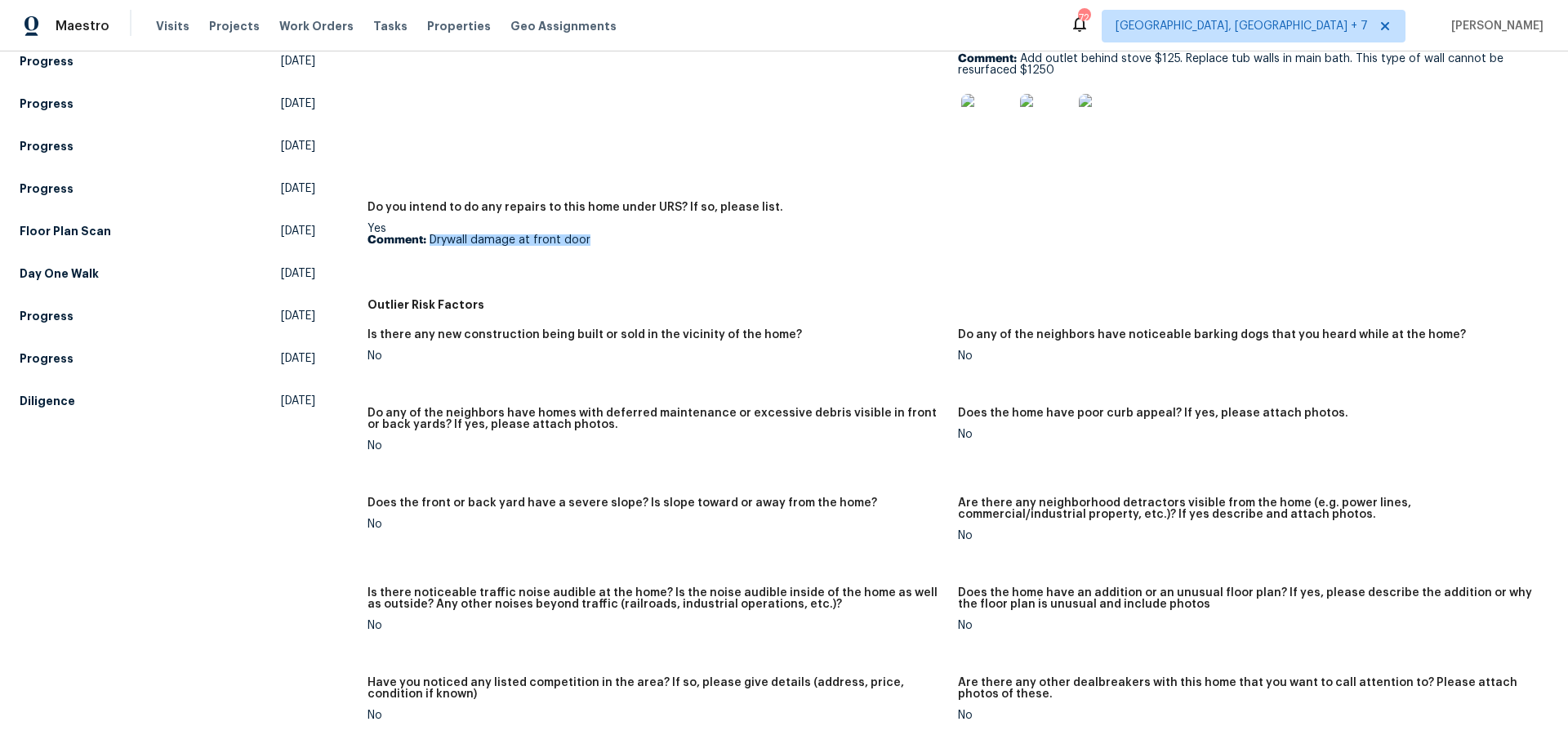
scroll to position [513, 0]
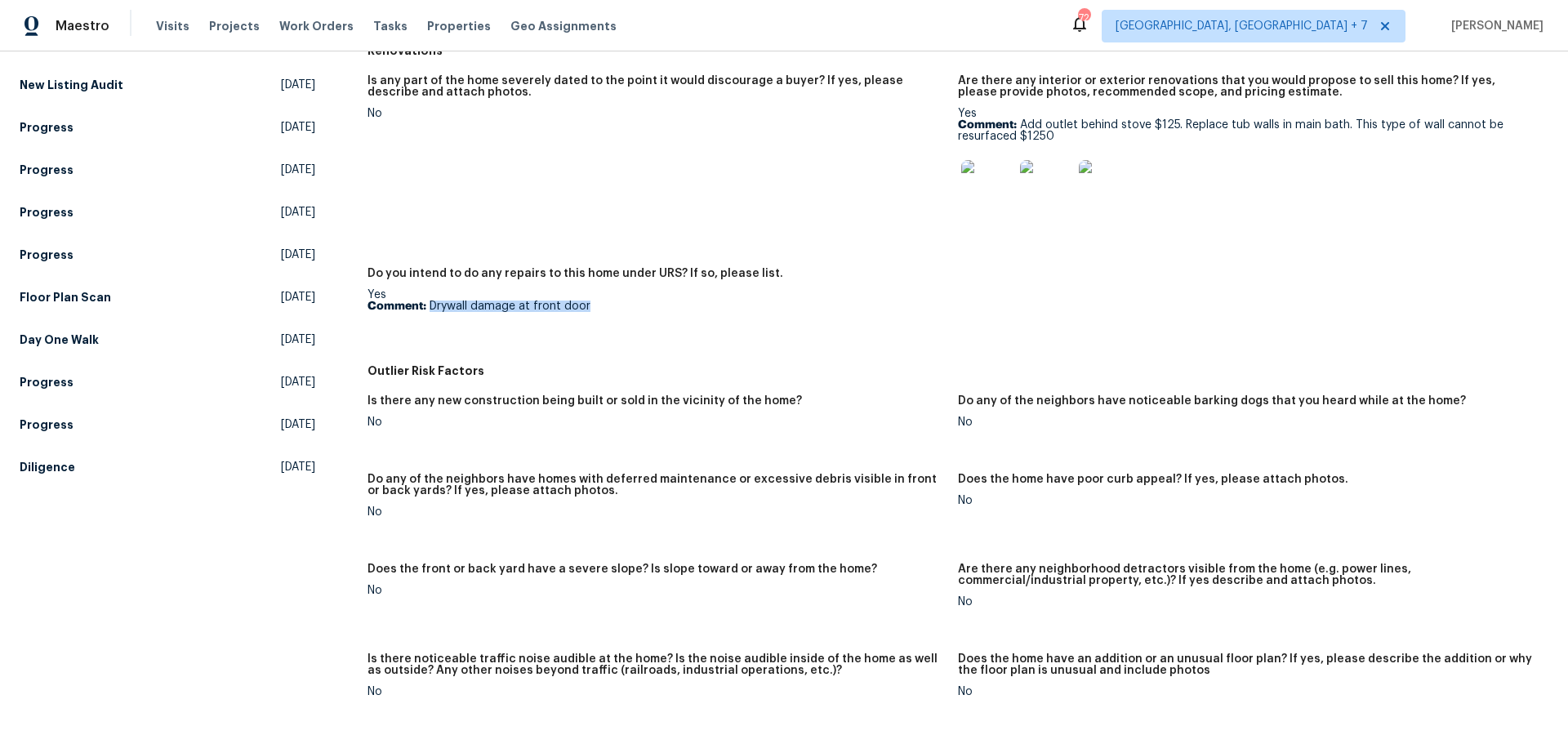
click at [1107, 195] on img at bounding box center [1105, 186] width 52 height 52
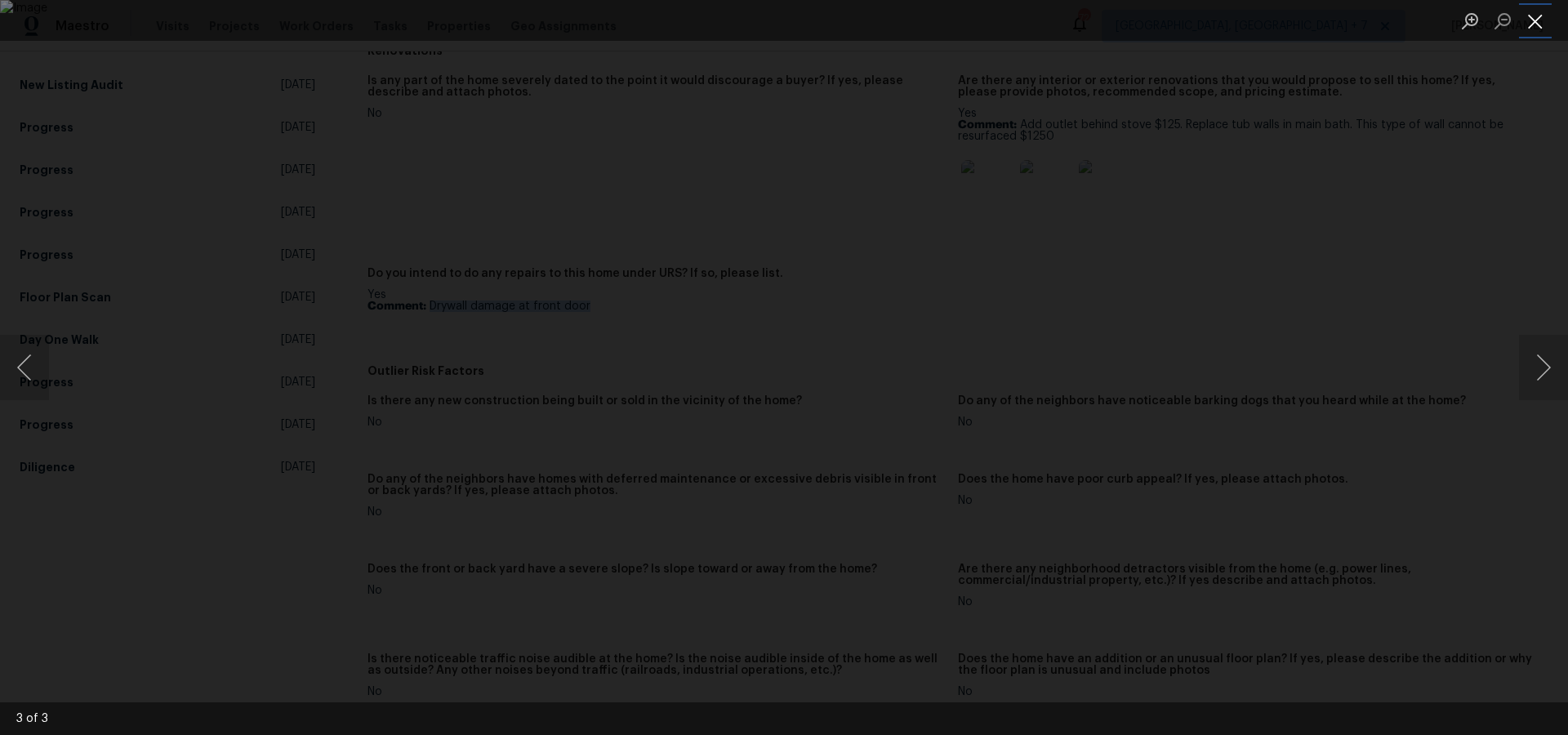
click at [1541, 29] on button "Close lightbox" at bounding box center [1535, 21] width 33 height 29
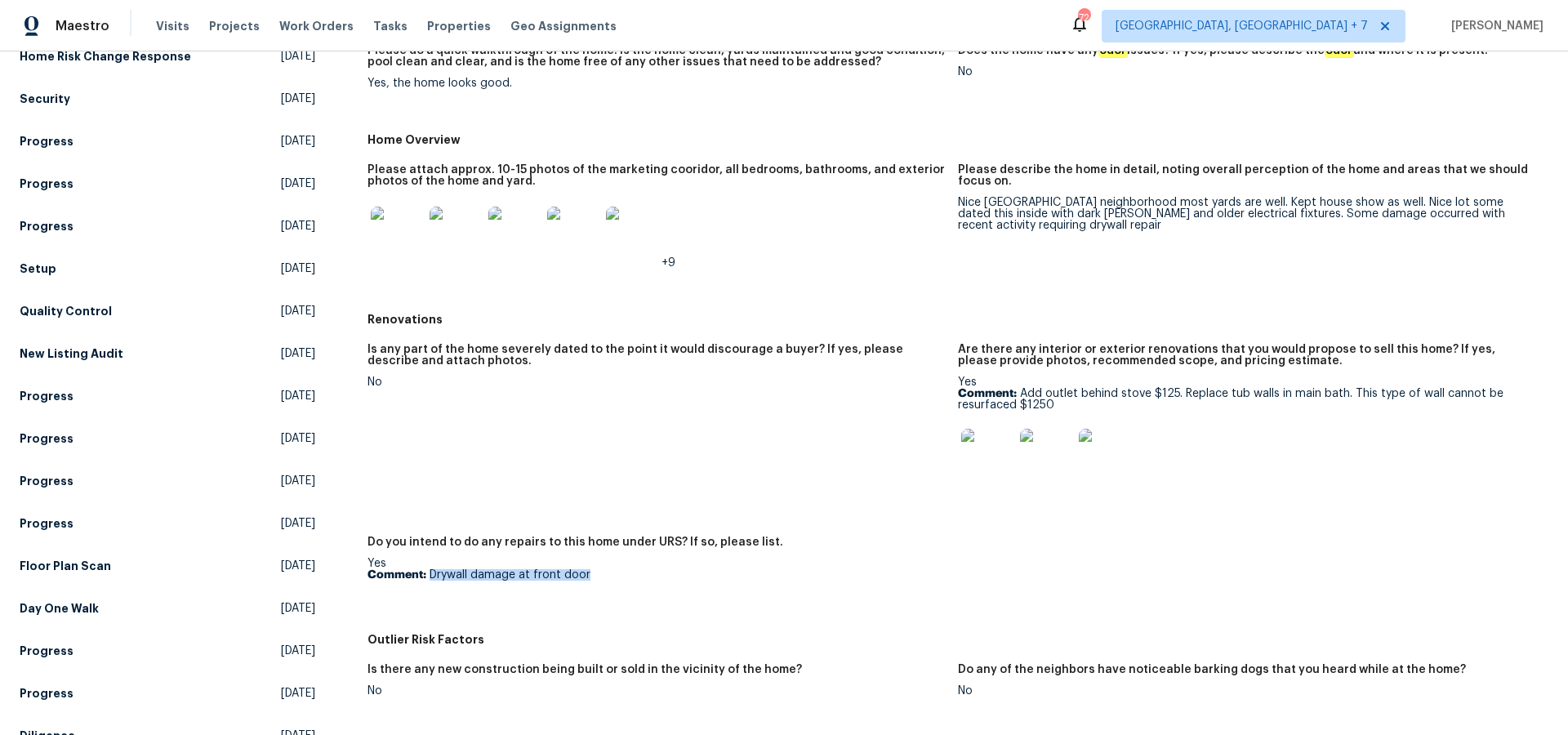
scroll to position [0, 0]
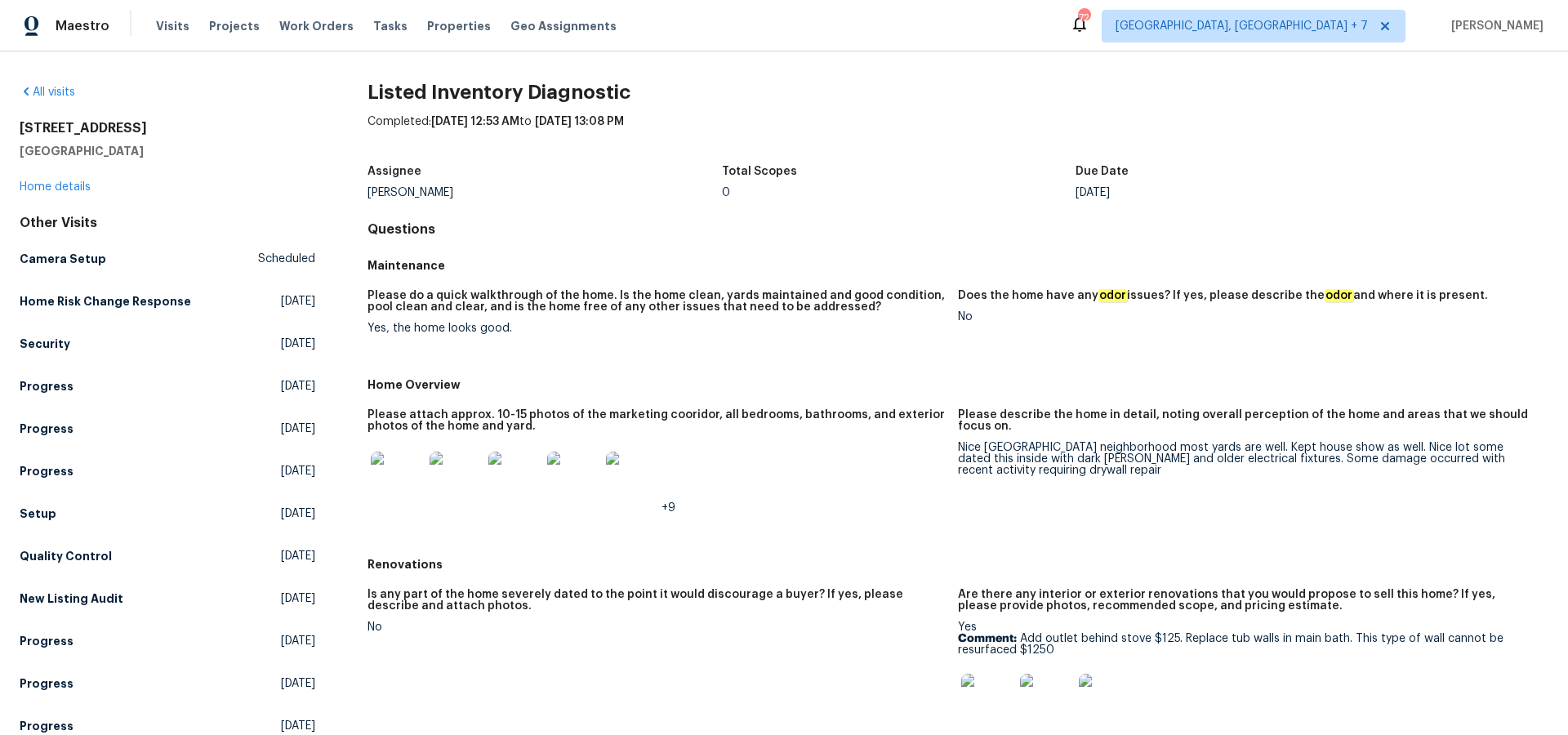
click at [76, 128] on h2 "3309 Red Oak Cir N" at bounding box center [167, 128] width 295 height 16
copy h2 "3309 Red Oak Cir N"
click at [1109, 706] on img at bounding box center [1105, 700] width 52 height 52
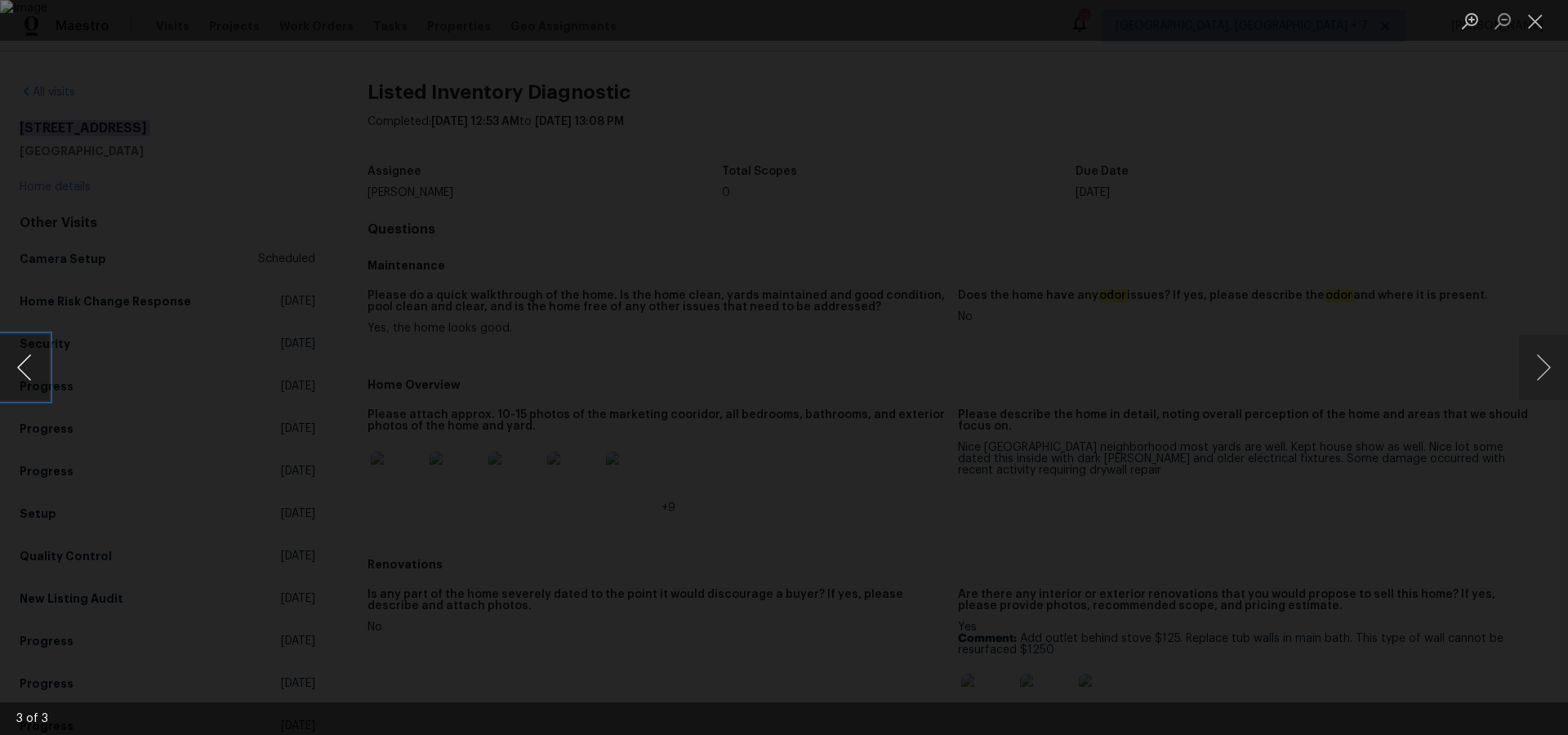
click at [29, 369] on button "Previous image" at bounding box center [24, 368] width 49 height 65
click at [34, 364] on button "Previous image" at bounding box center [24, 368] width 49 height 65
